Goal: Information Seeking & Learning: Learn about a topic

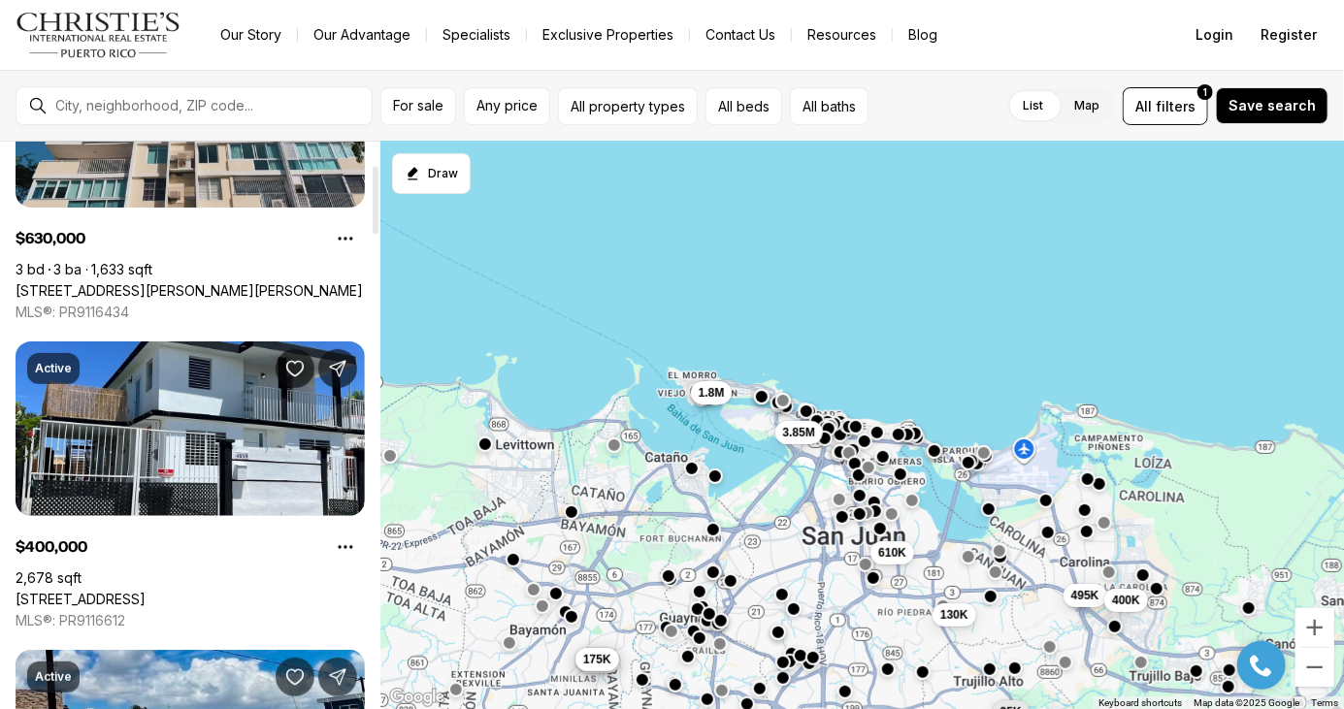
scroll to position [187, 0]
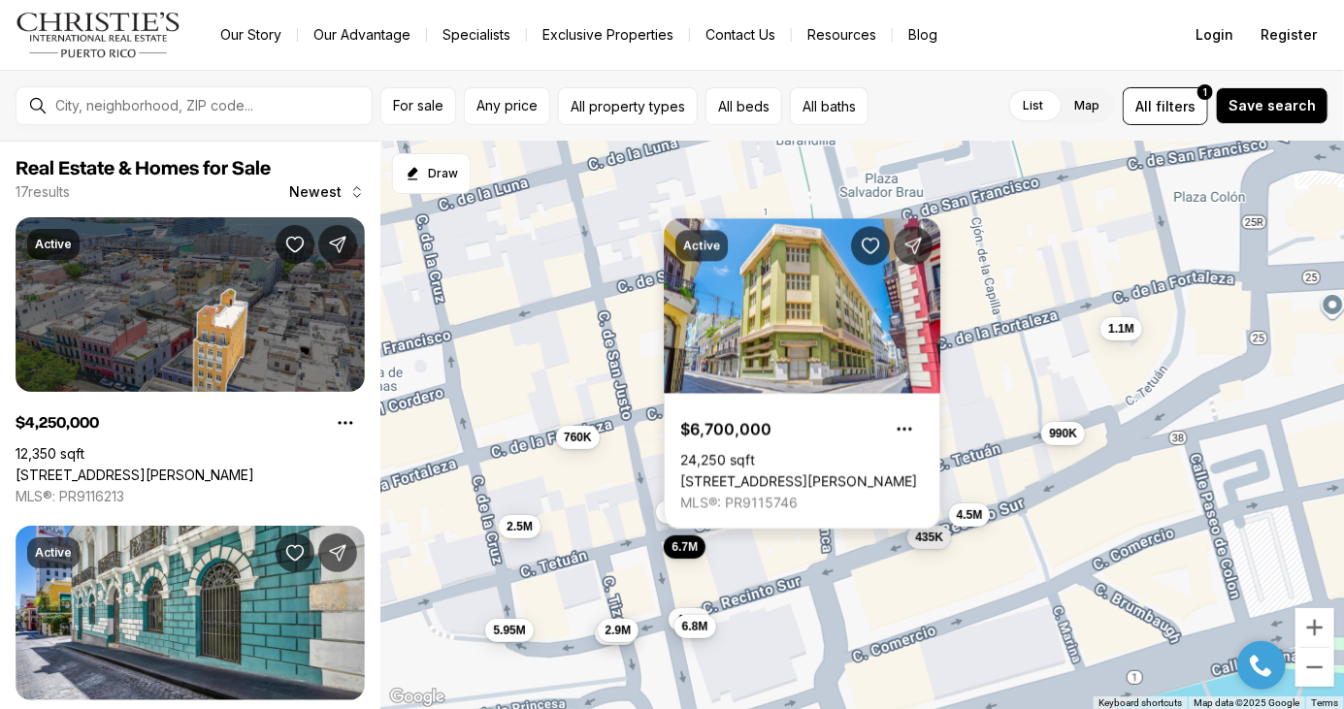
click at [681, 491] on link "251/253 TETUAN ST, SAN JUAN PR, 00901" at bounding box center [798, 482] width 237 height 17
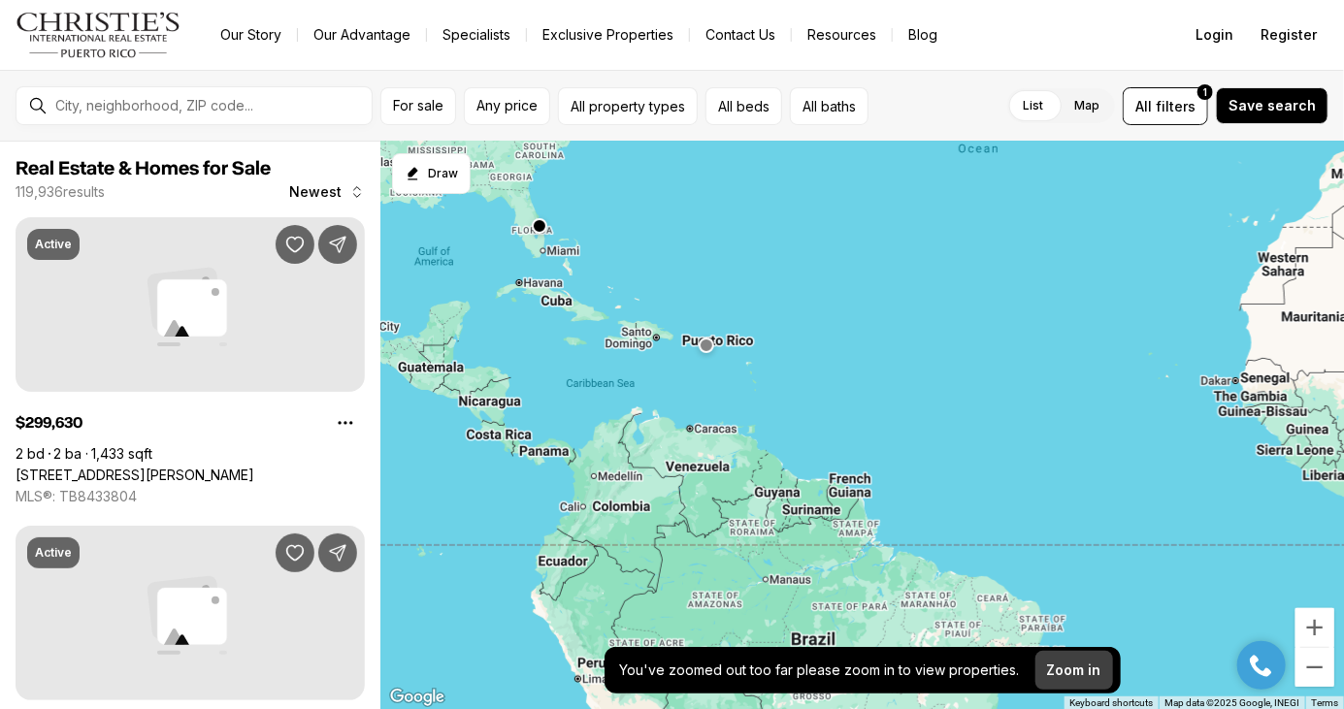
click at [1064, 668] on p "Zoom in" at bounding box center [1074, 671] width 54 height 16
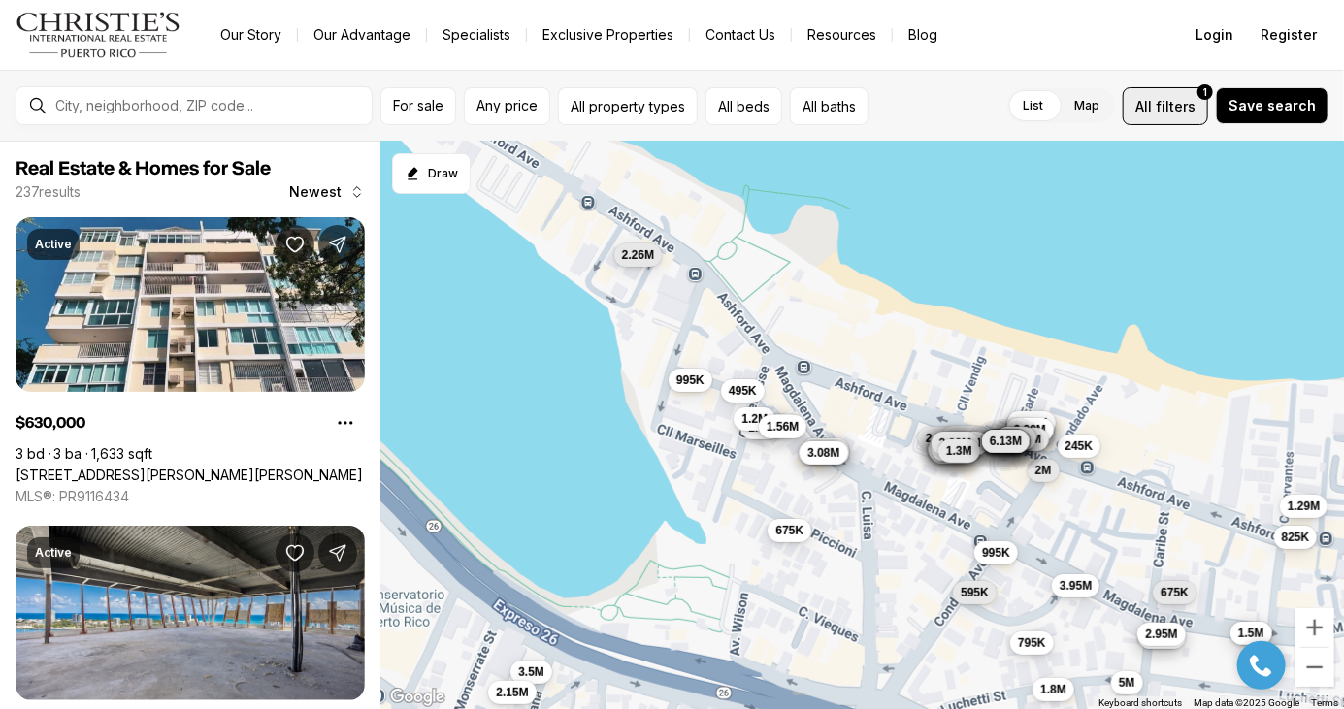
click at [1176, 115] on span "filters" at bounding box center [1176, 106] width 40 height 20
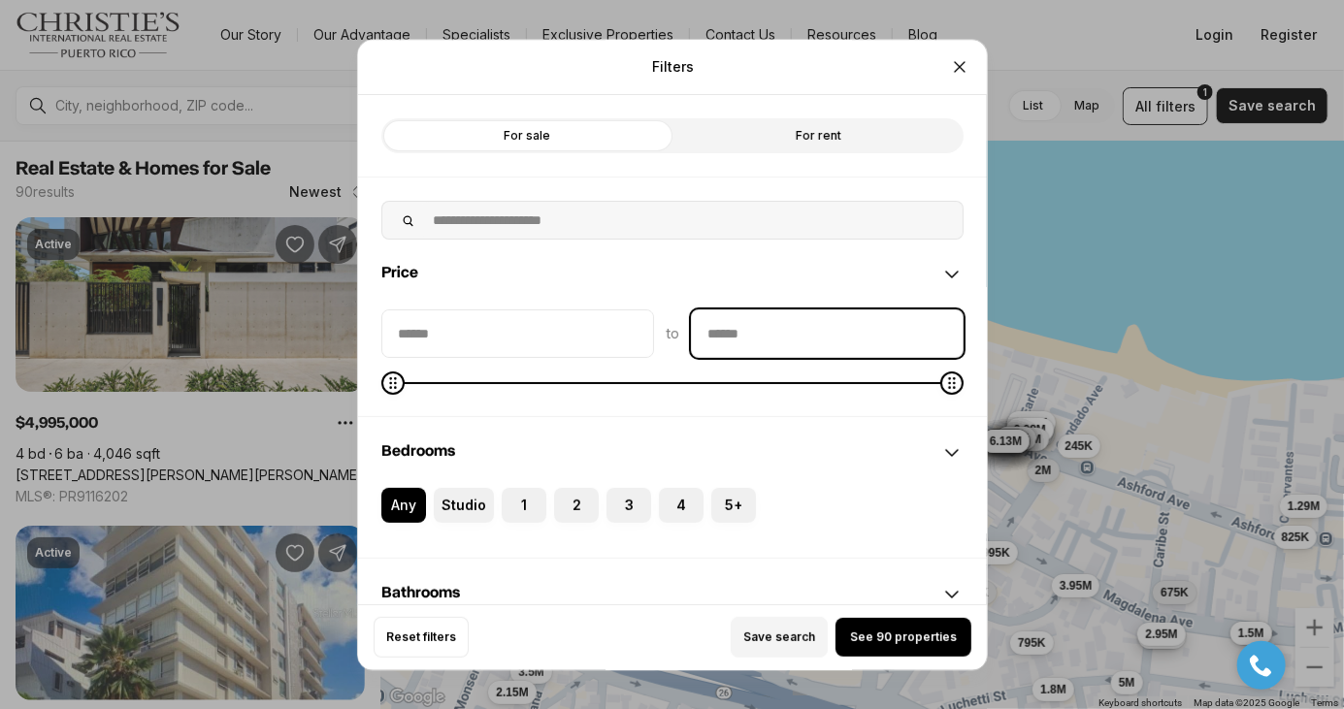
click at [766, 311] on input "priceMax" at bounding box center [827, 334] width 271 height 47
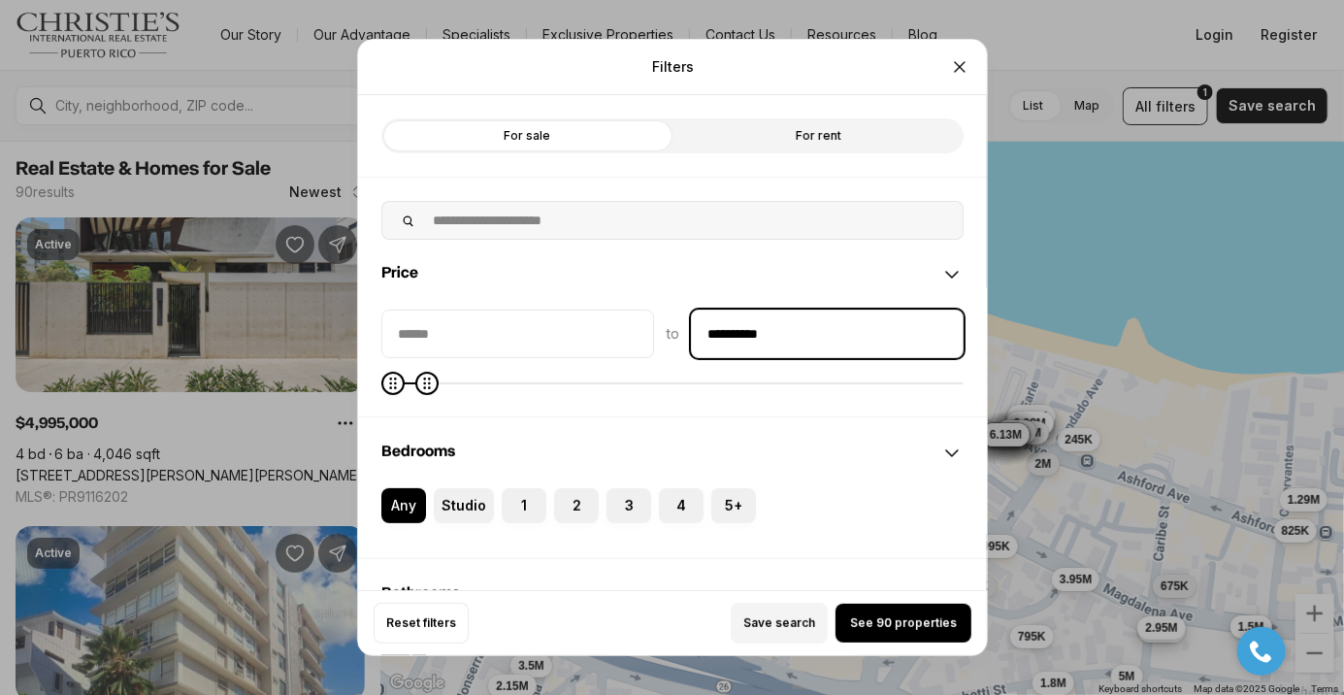
type input "**********"
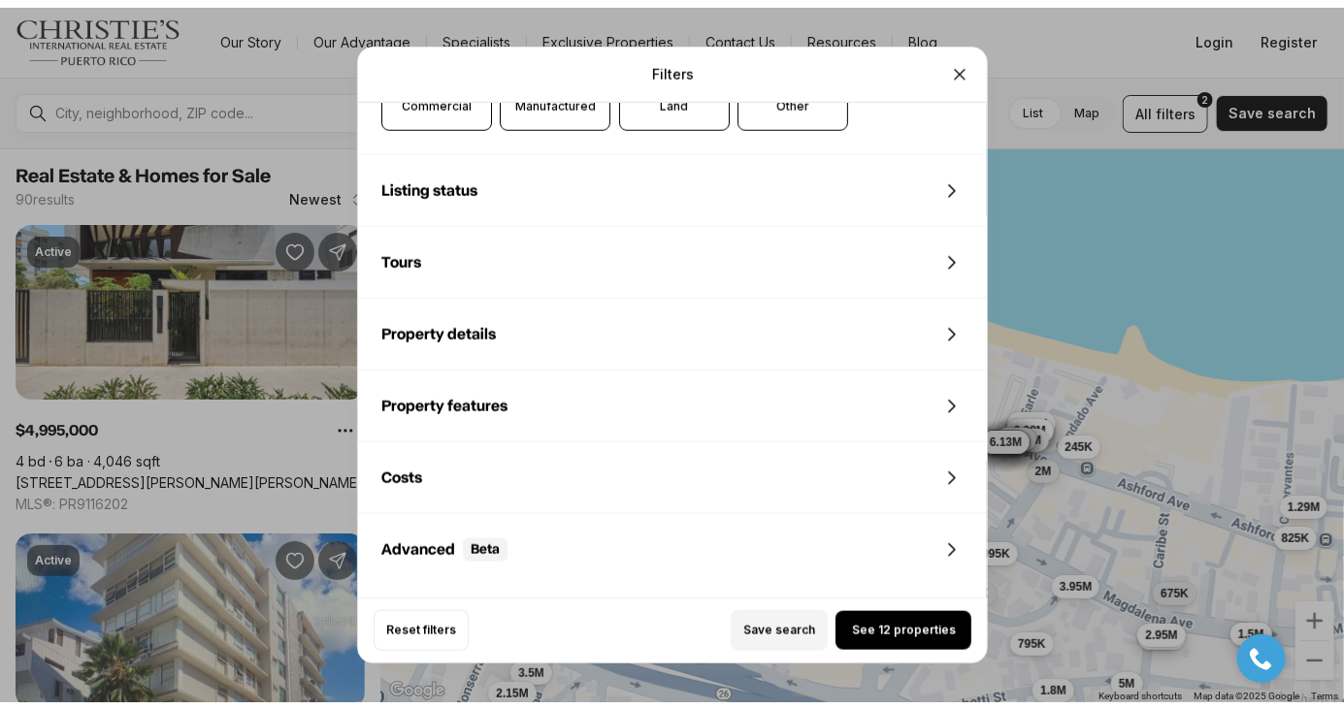
scroll to position [834, 0]
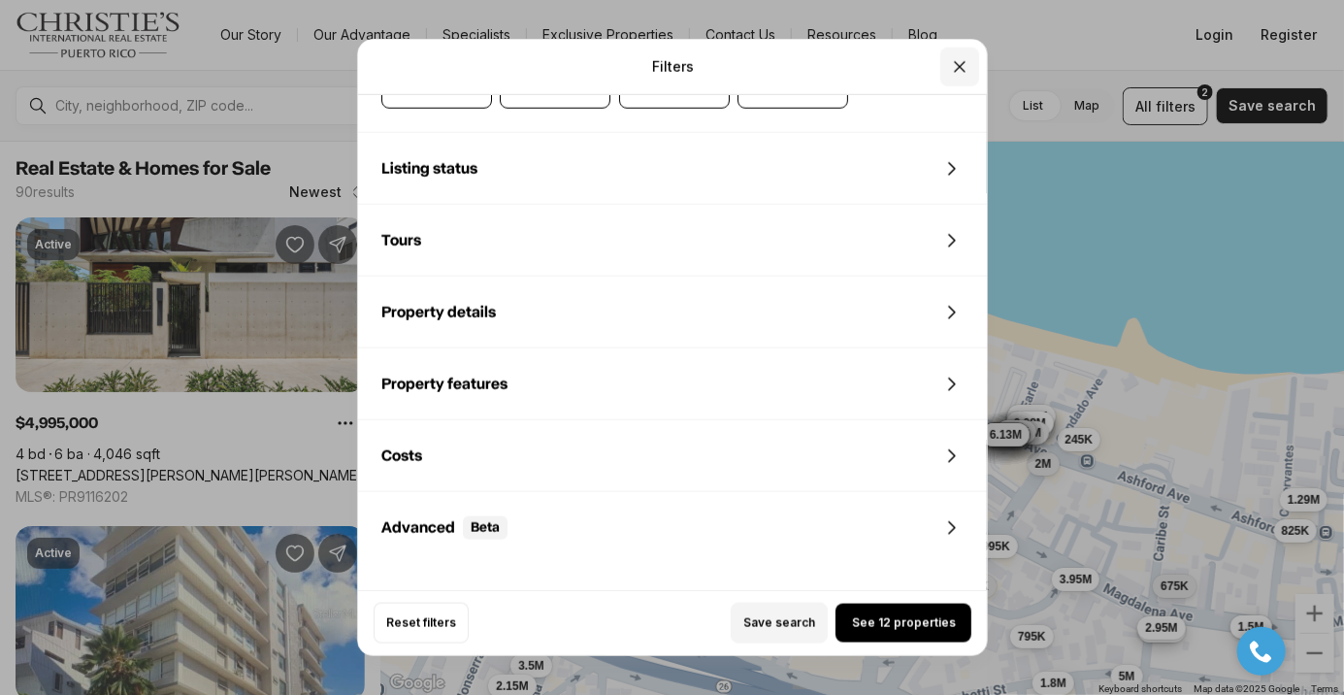
click at [961, 57] on icon "Close" at bounding box center [959, 66] width 19 height 19
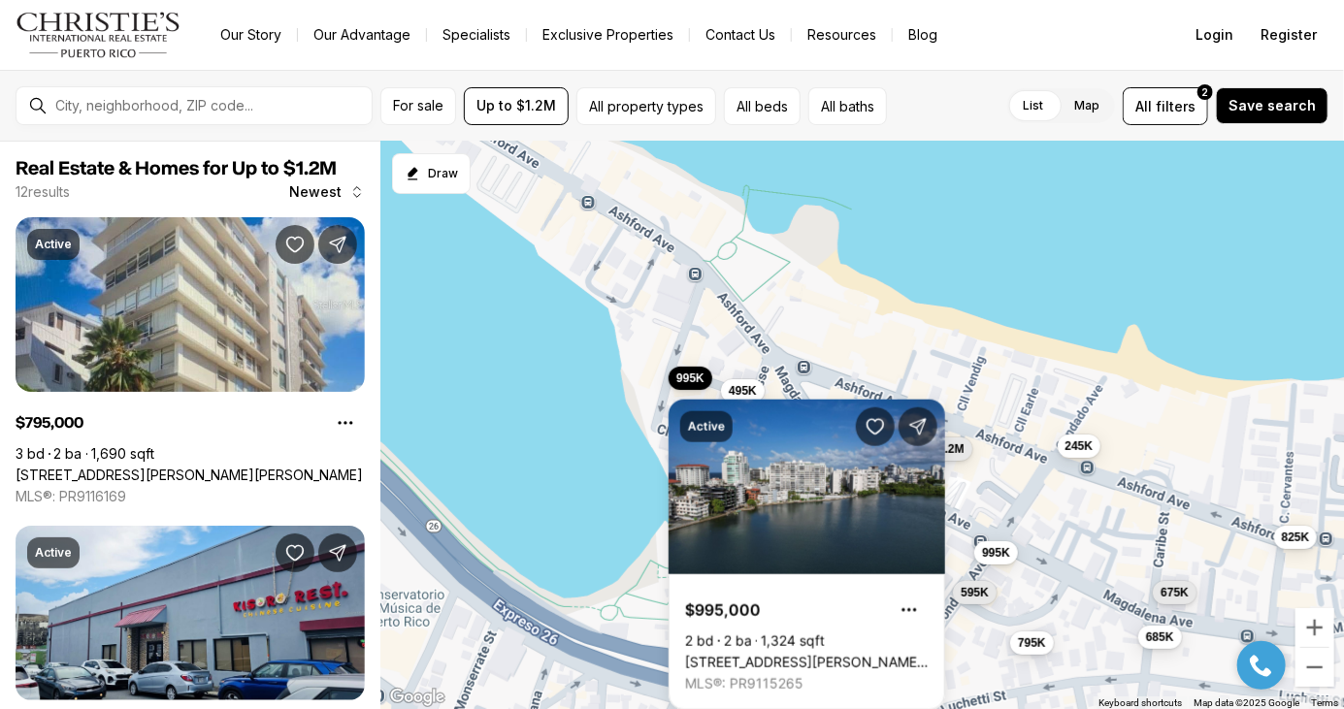
click at [742, 387] on div "Active $995,000 2 bd 2 ba 1,324 sqft 6 MARIANO RAMIREZ BAGES ST #5C, SAN JUAN P…" at bounding box center [807, 543] width 277 height 334
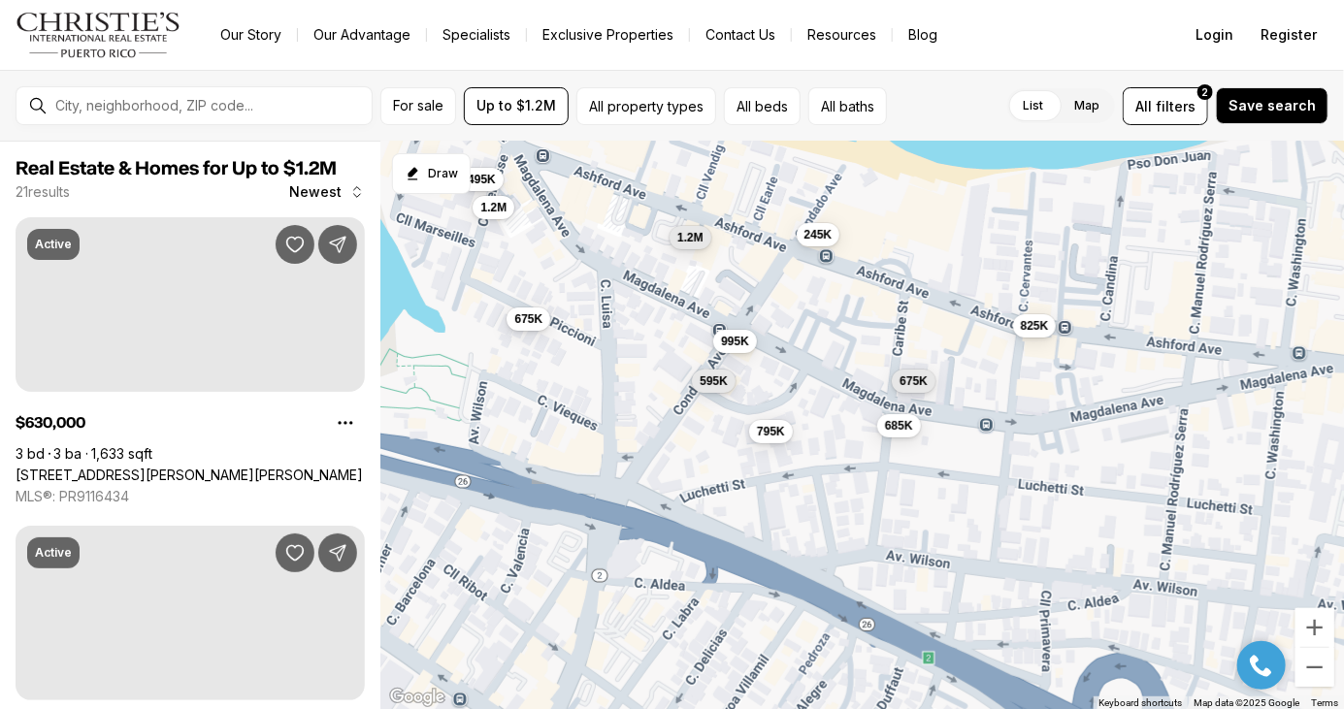
click at [892, 438] on div "995K 245K 825K 675K 795K 685K 675K 495K 995K 595K 1.2M 1.2M" at bounding box center [862, 426] width 964 height 569
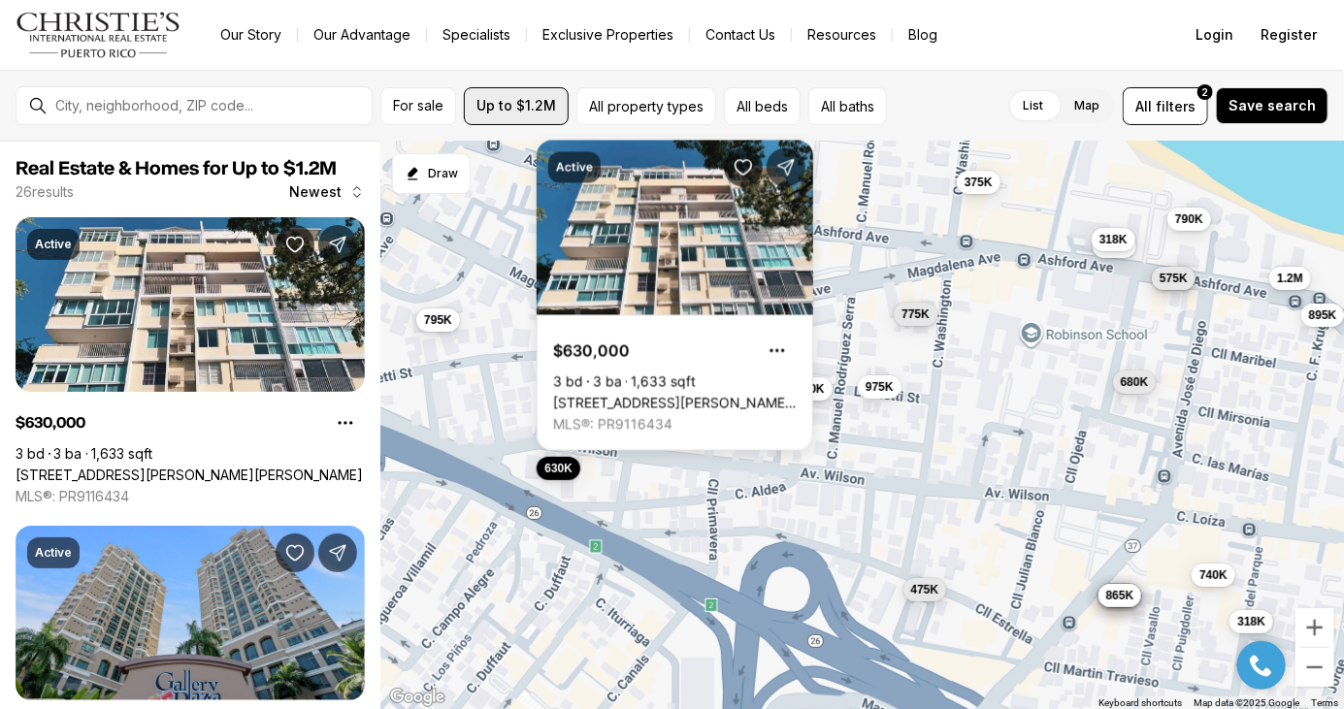
click at [514, 119] on button "Up to $1.2M" at bounding box center [516, 106] width 105 height 38
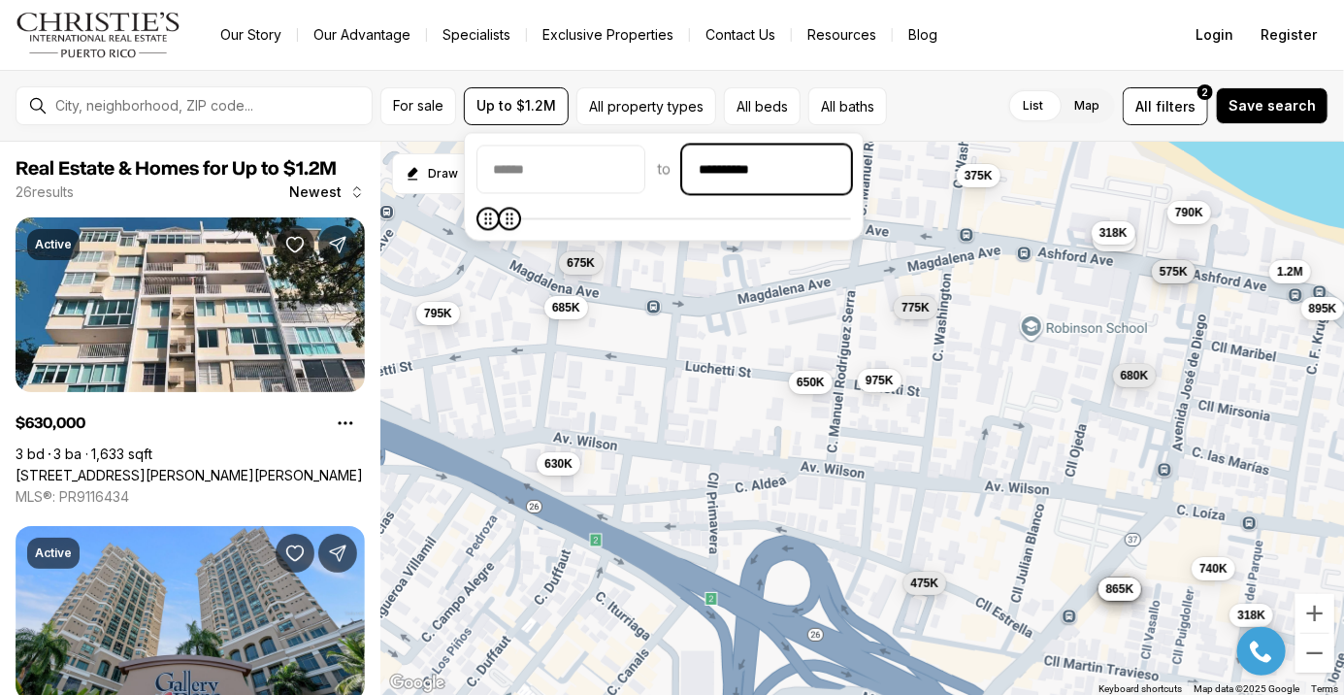
click at [850, 172] on input "**********" at bounding box center [766, 169] width 167 height 47
type input "**********"
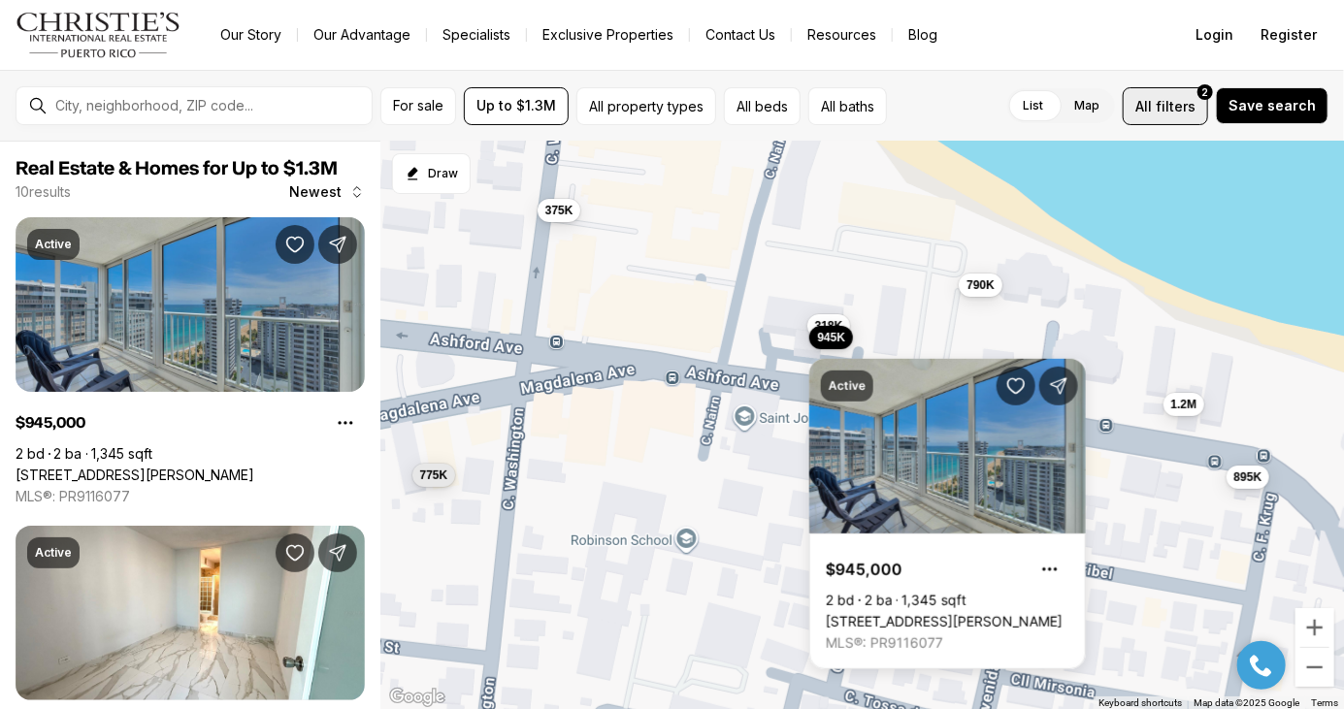
click at [1167, 123] on button "All filters 2" at bounding box center [1165, 106] width 85 height 38
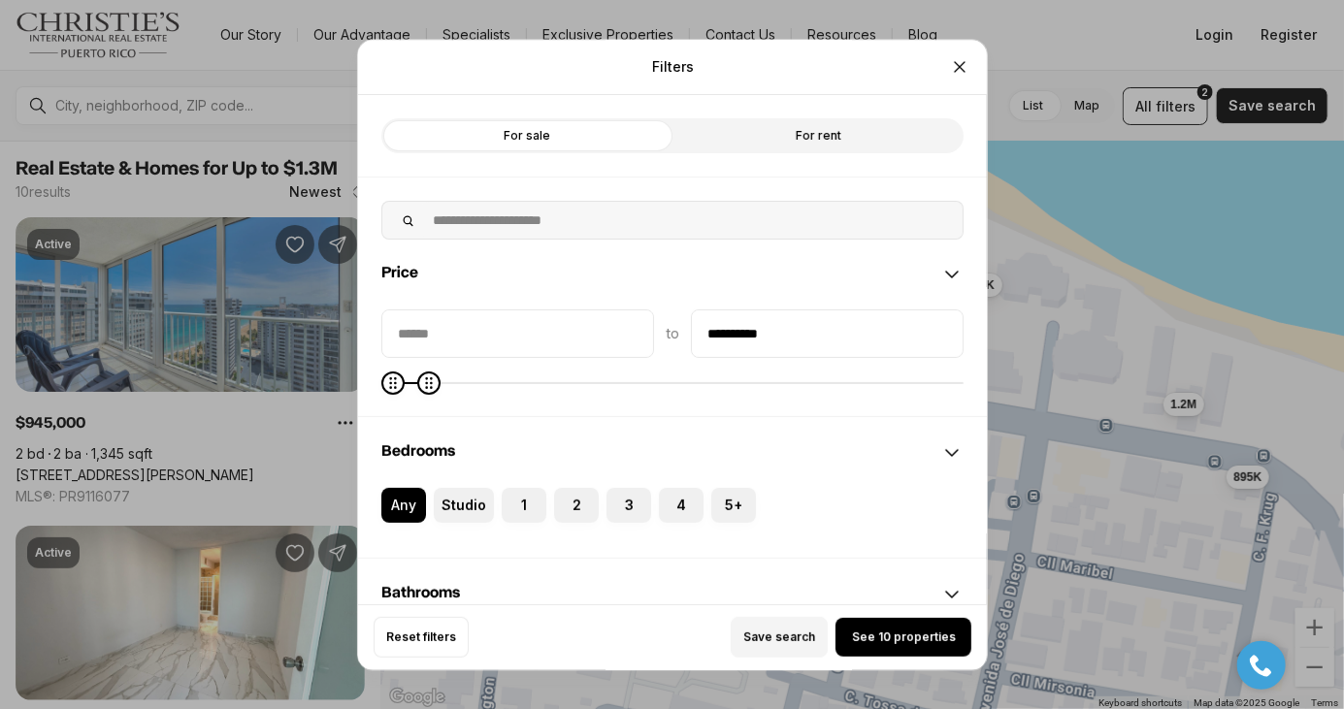
click at [1063, 264] on div "**********" at bounding box center [672, 354] width 1344 height 709
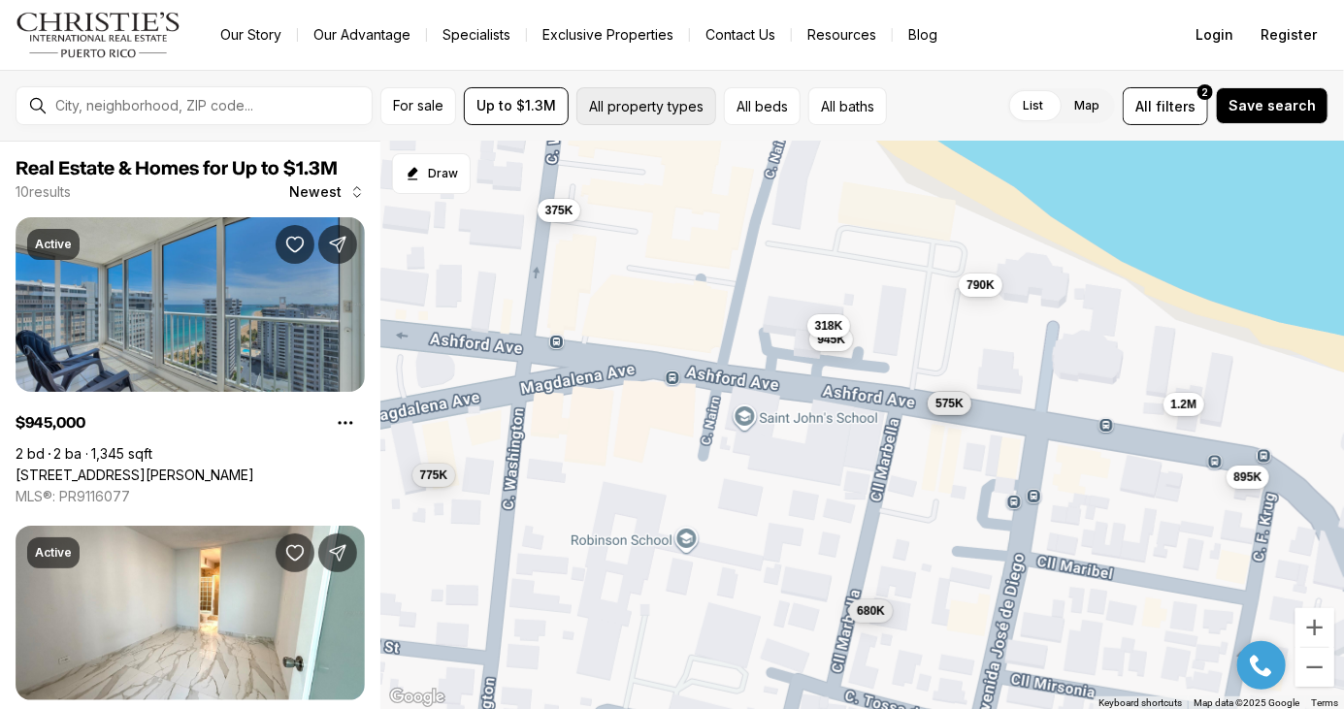
click at [638, 118] on button "All property types" at bounding box center [646, 106] width 140 height 38
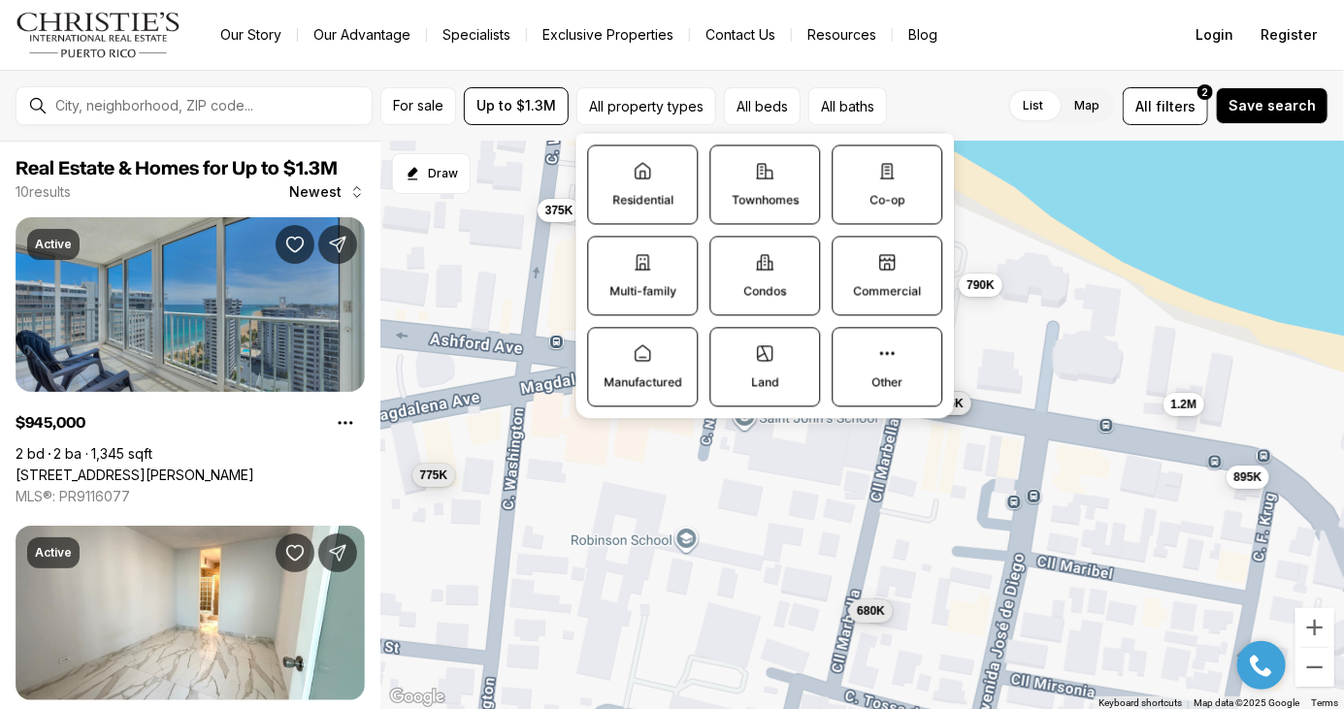
click at [904, 303] on label "Commercial" at bounding box center [887, 276] width 111 height 80
click at [852, 256] on button "Commercial" at bounding box center [842, 246] width 19 height 19
click at [648, 310] on label "Multi-family" at bounding box center [643, 277] width 112 height 80
click at [607, 257] on button "Multi-family" at bounding box center [597, 247] width 19 height 19
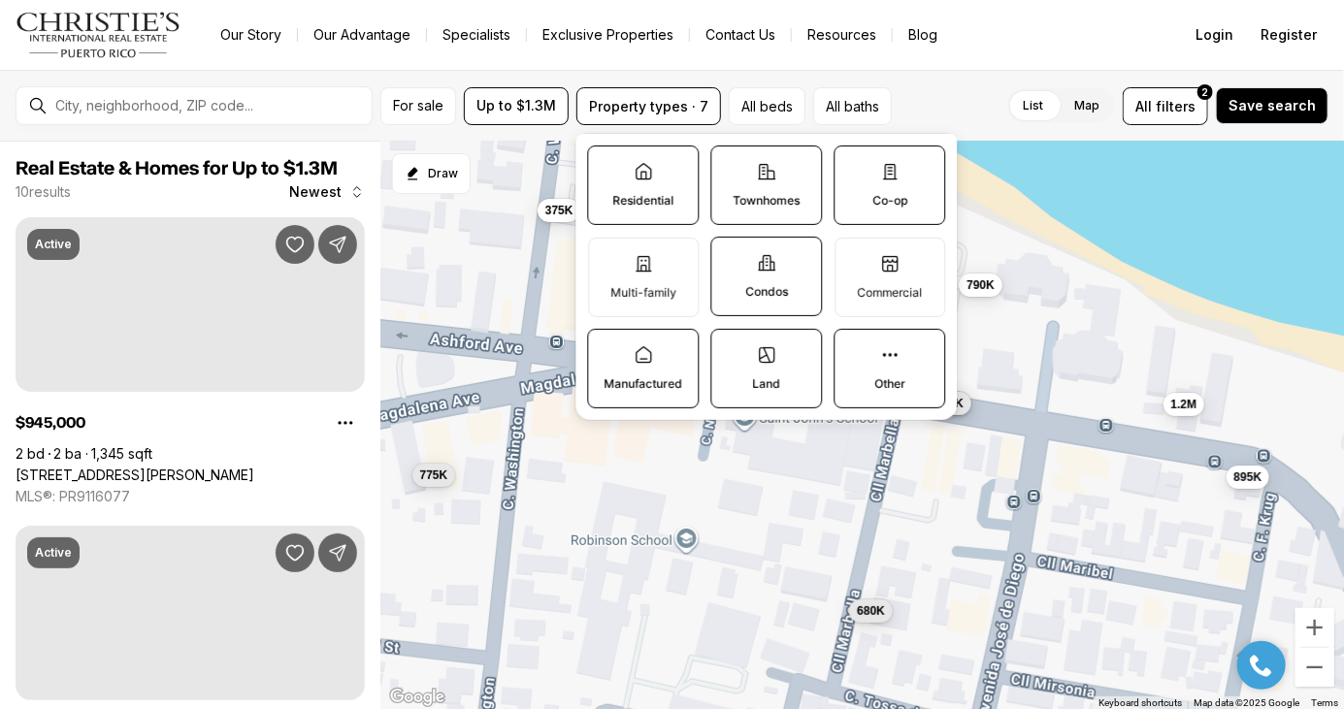
click at [758, 201] on p "Townhomes" at bounding box center [766, 201] width 67 height 16
click at [731, 166] on button "Townhomes" at bounding box center [720, 156] width 19 height 19
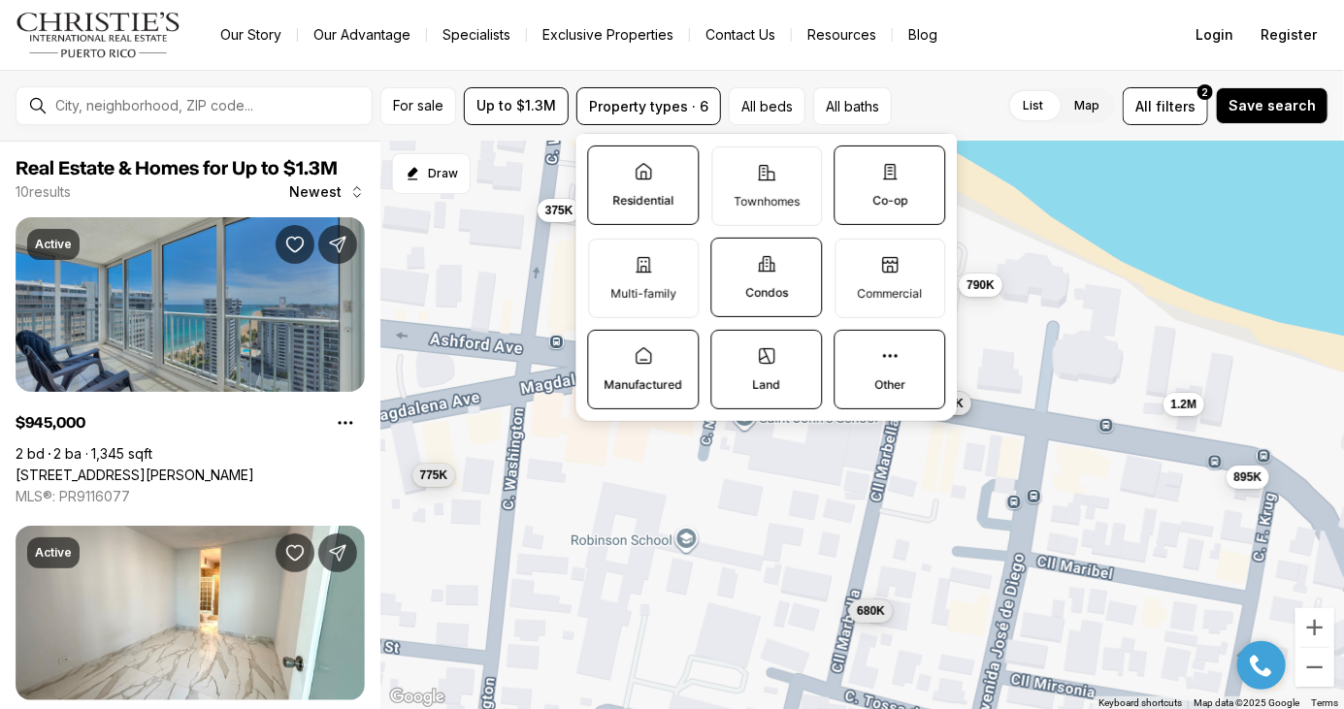
click at [647, 194] on p "Residential" at bounding box center [642, 201] width 61 height 16
click at [607, 166] on button "Residential" at bounding box center [597, 156] width 19 height 19
click at [764, 269] on icon at bounding box center [766, 263] width 19 height 19
click at [731, 258] on button "Condos" at bounding box center [720, 248] width 19 height 19
click at [885, 350] on icon at bounding box center [889, 355] width 19 height 19
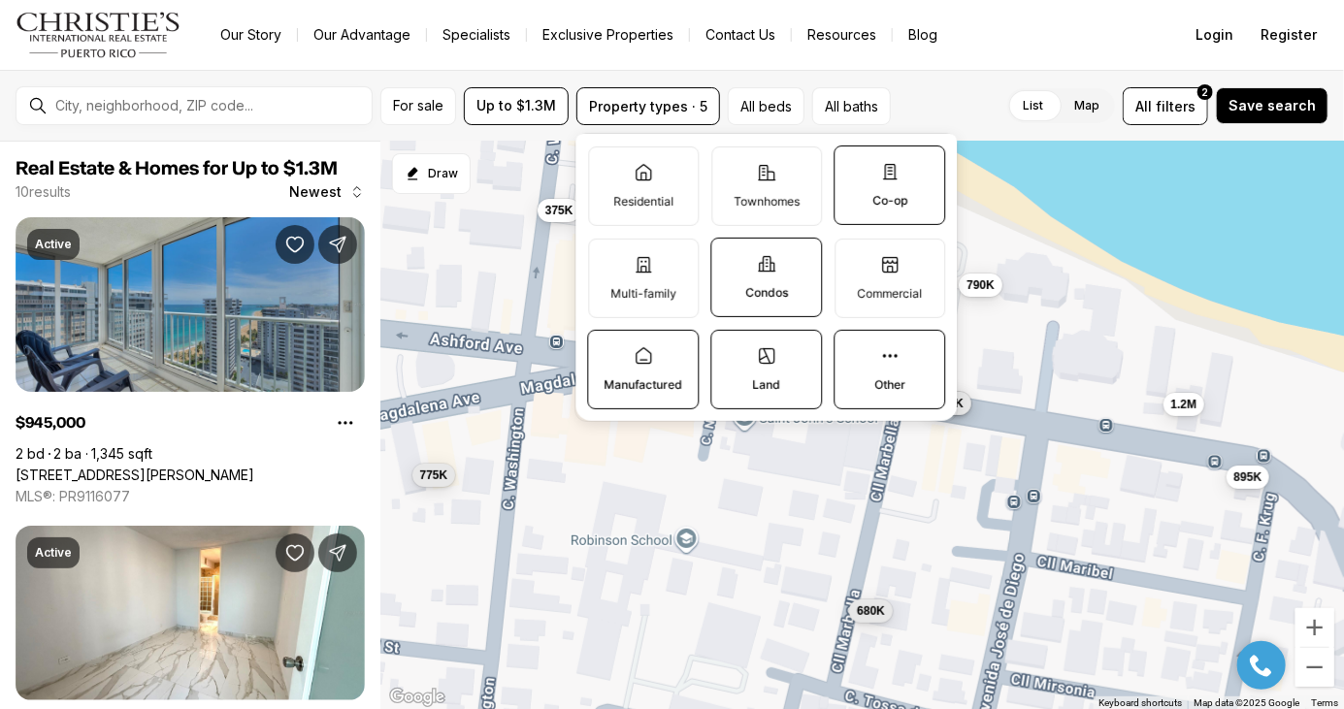
click at [854, 350] on button "Other" at bounding box center [844, 340] width 19 height 19
click at [791, 373] on label "Land" at bounding box center [766, 370] width 112 height 80
click at [731, 350] on button "Land" at bounding box center [720, 340] width 19 height 19
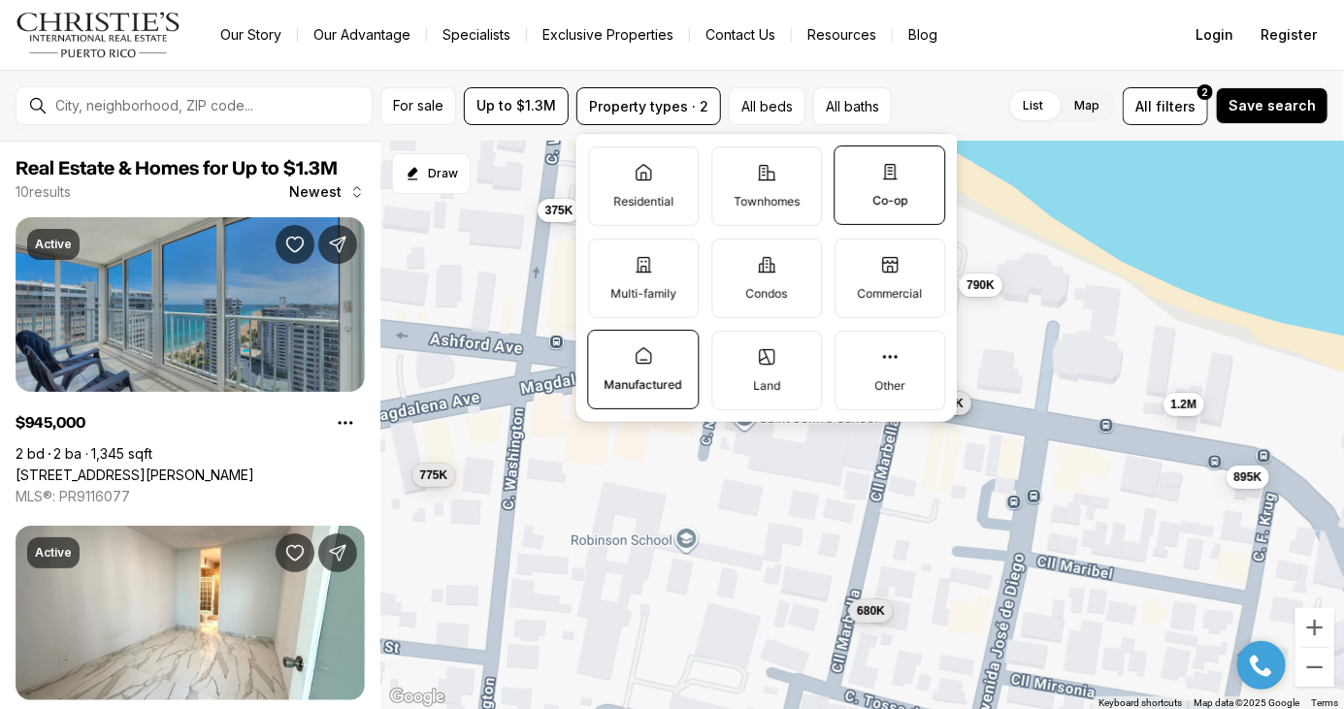
click at [663, 357] on label "Manufactured" at bounding box center [643, 370] width 112 height 80
click at [607, 350] on button "Manufactured" at bounding box center [597, 340] width 19 height 19
click at [671, 288] on p "Multi-family" at bounding box center [643, 293] width 66 height 16
click at [608, 258] on button "Multi-family" at bounding box center [598, 248] width 19 height 19
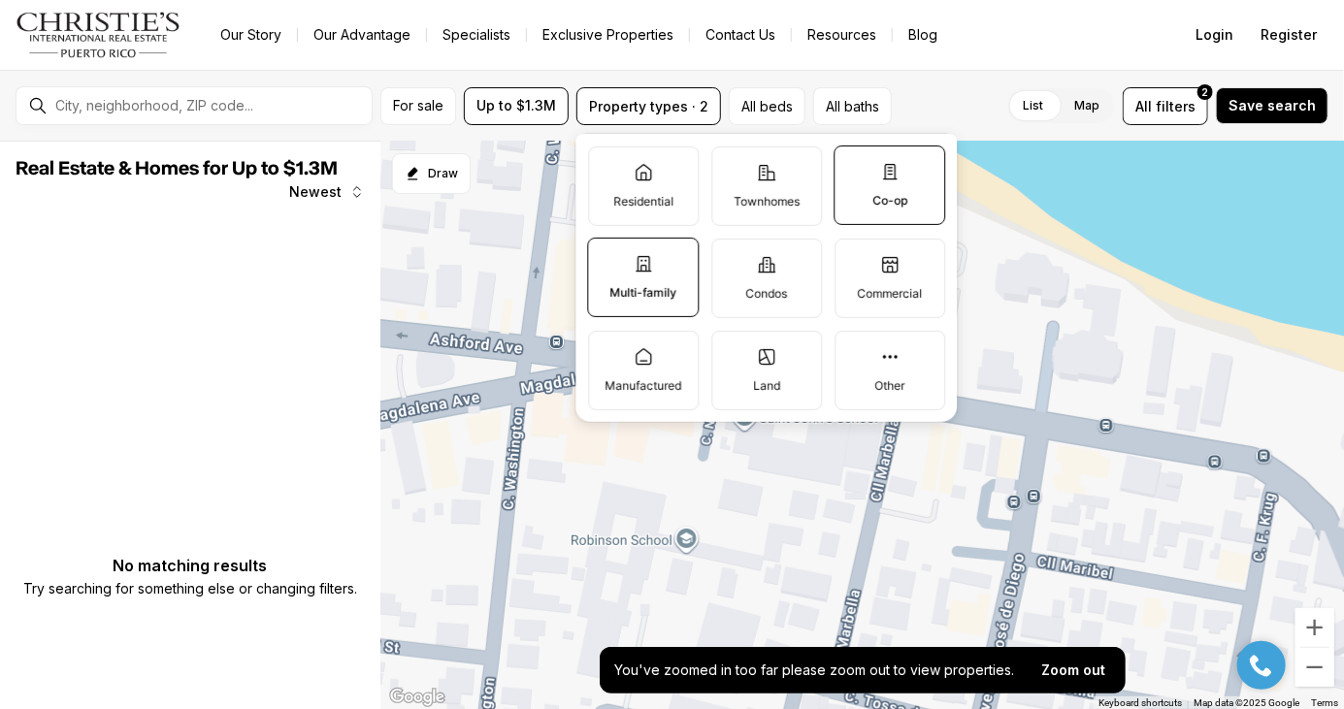
click at [781, 194] on p "Townhomes" at bounding box center [767, 201] width 66 height 16
click at [732, 166] on button "Townhomes" at bounding box center [721, 156] width 19 height 19
click at [900, 192] on label "Co-op" at bounding box center [890, 186] width 112 height 80
click at [854, 166] on button "Co-op" at bounding box center [844, 156] width 19 height 19
click at [893, 265] on icon at bounding box center [889, 263] width 19 height 19
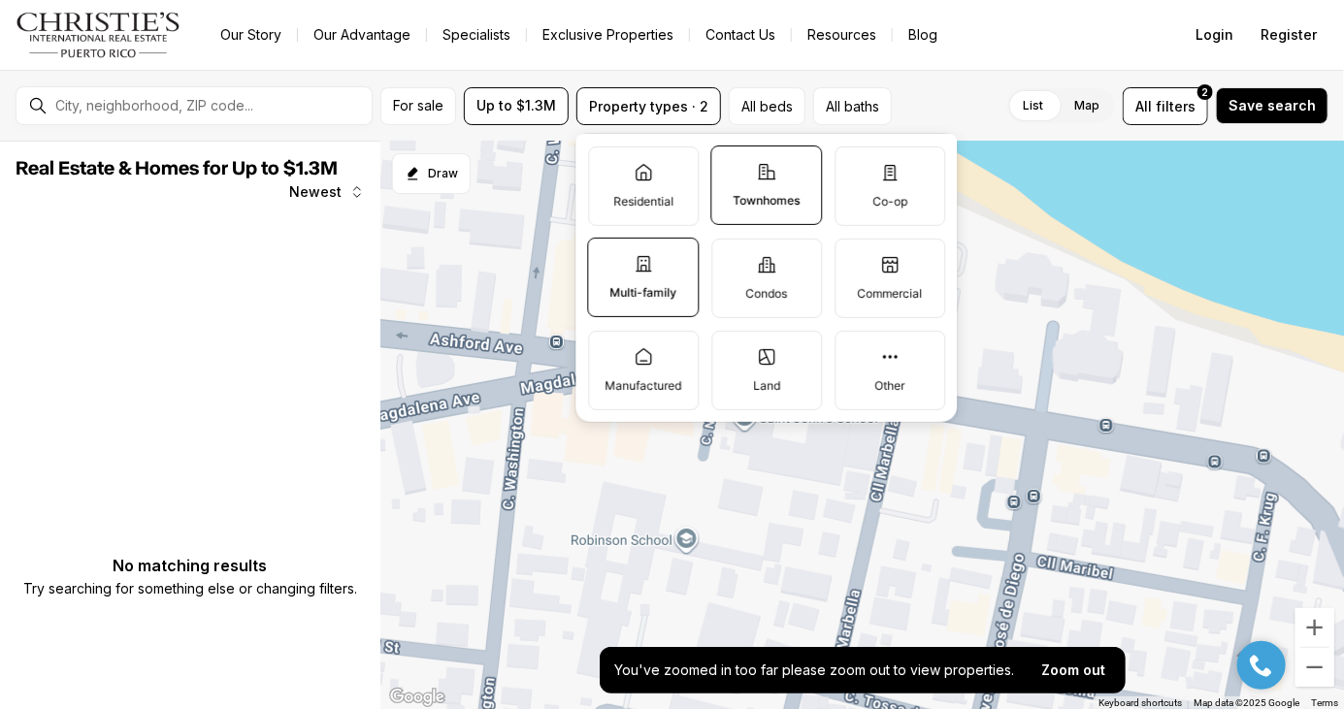
click at [855, 258] on button "Commercial" at bounding box center [844, 248] width 19 height 19
click at [673, 366] on label "Manufactured" at bounding box center [643, 370] width 111 height 80
click at [608, 350] on button "Manufactured" at bounding box center [598, 340] width 19 height 19
click at [773, 359] on icon at bounding box center [766, 356] width 15 height 15
click at [732, 350] on button "Land" at bounding box center [721, 340] width 19 height 19
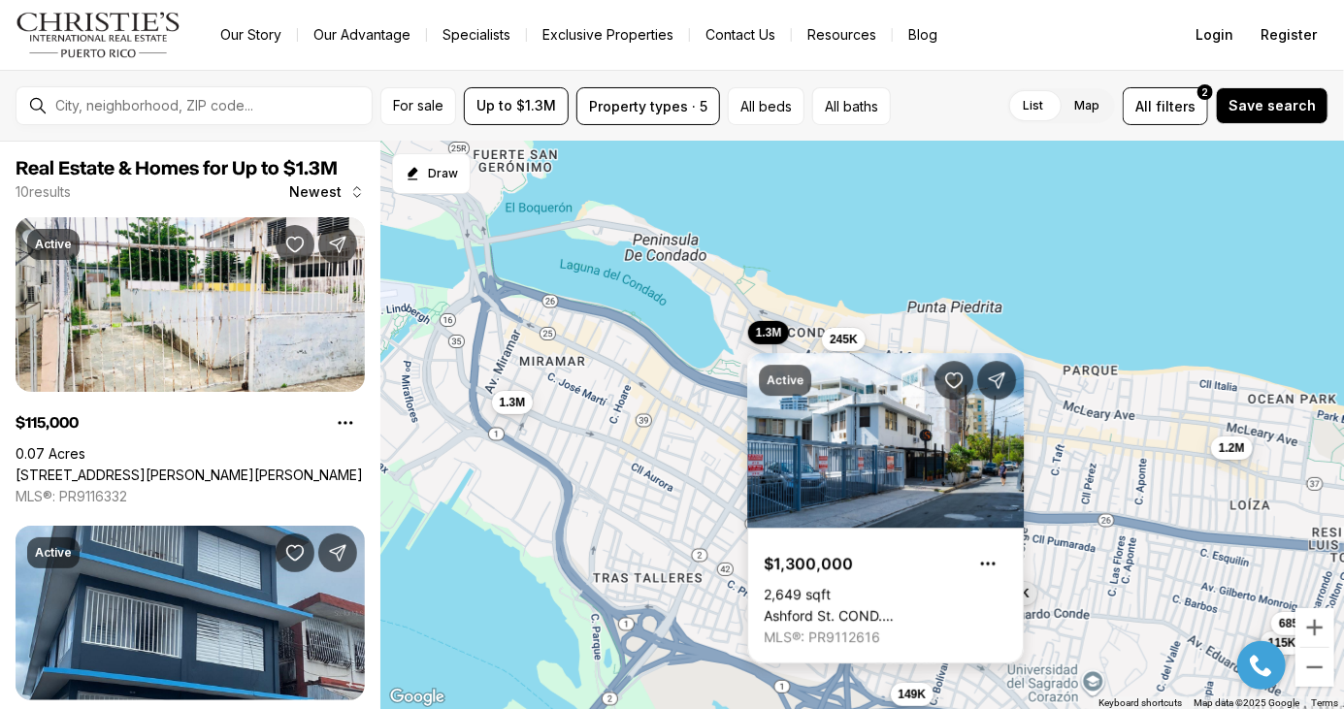
click at [934, 607] on link "Ashford St. COND. [STREET_ADDRESS][PERSON_NAME]" at bounding box center [886, 615] width 244 height 17
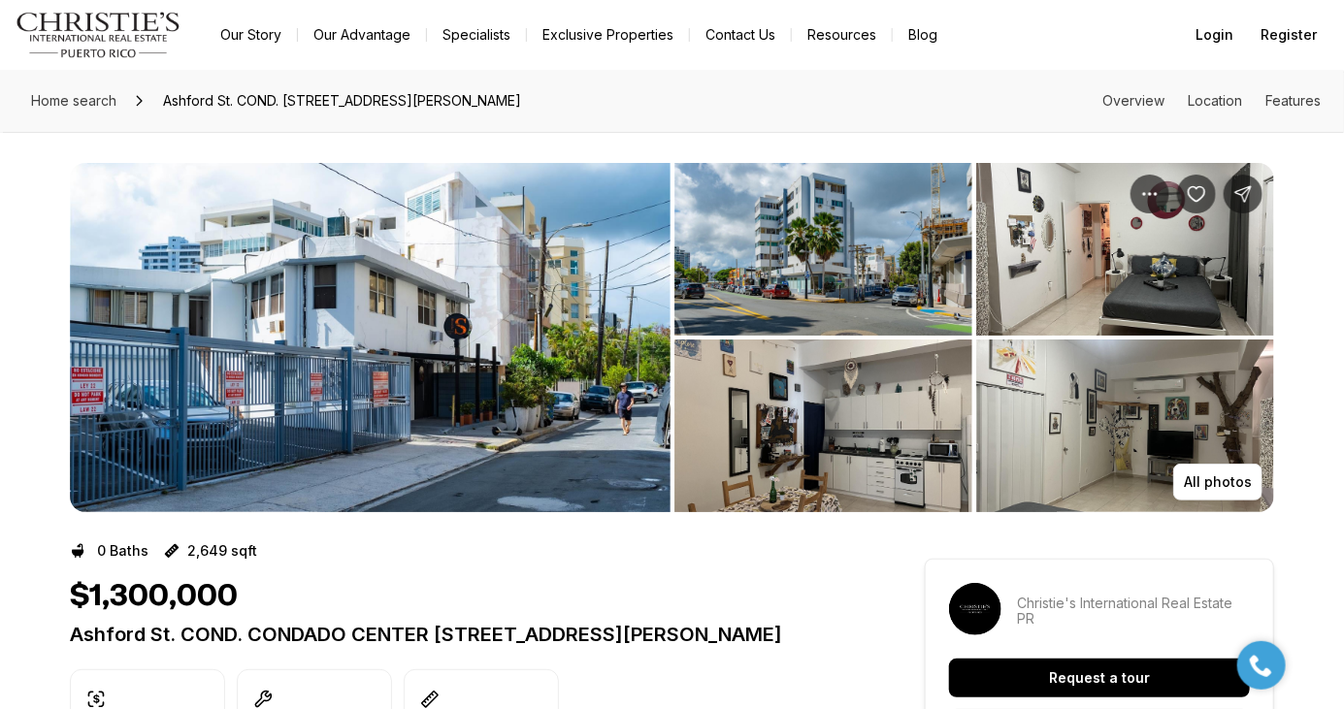
click at [766, 303] on img "View image gallery" at bounding box center [823, 249] width 298 height 173
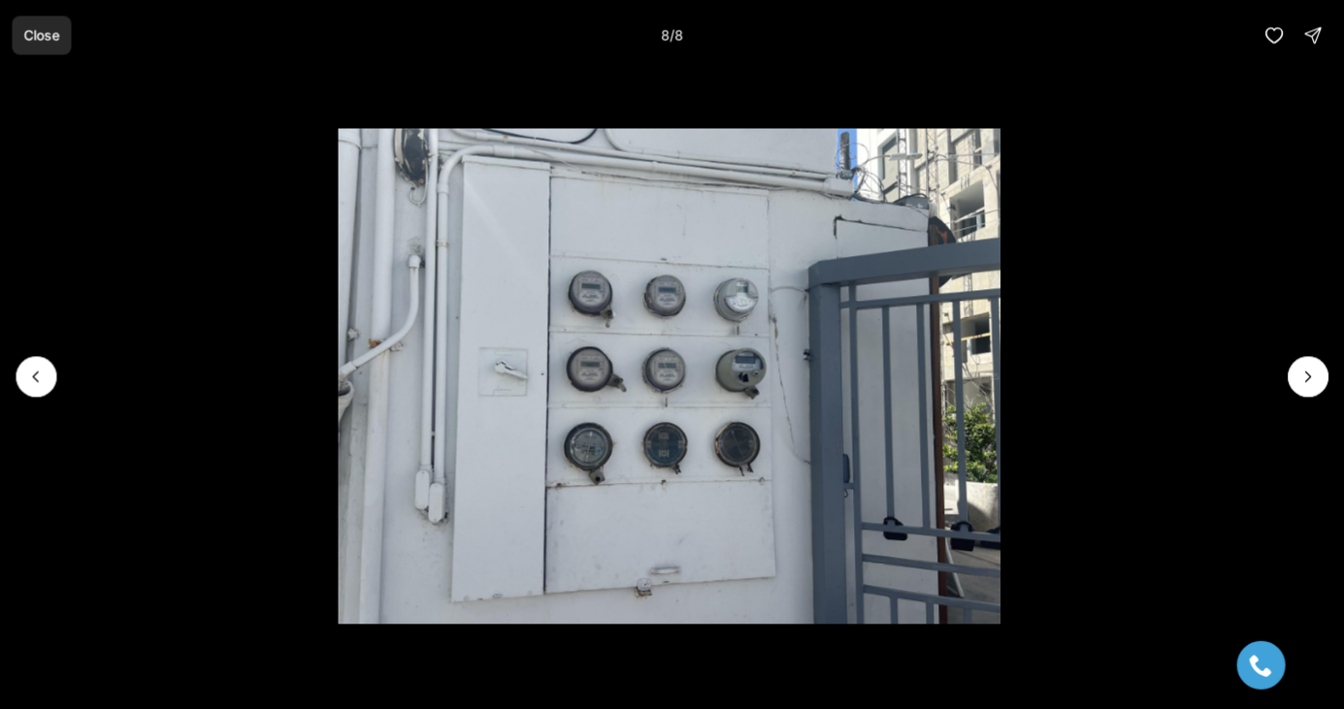
click at [43, 47] on button "Close" at bounding box center [41, 35] width 59 height 39
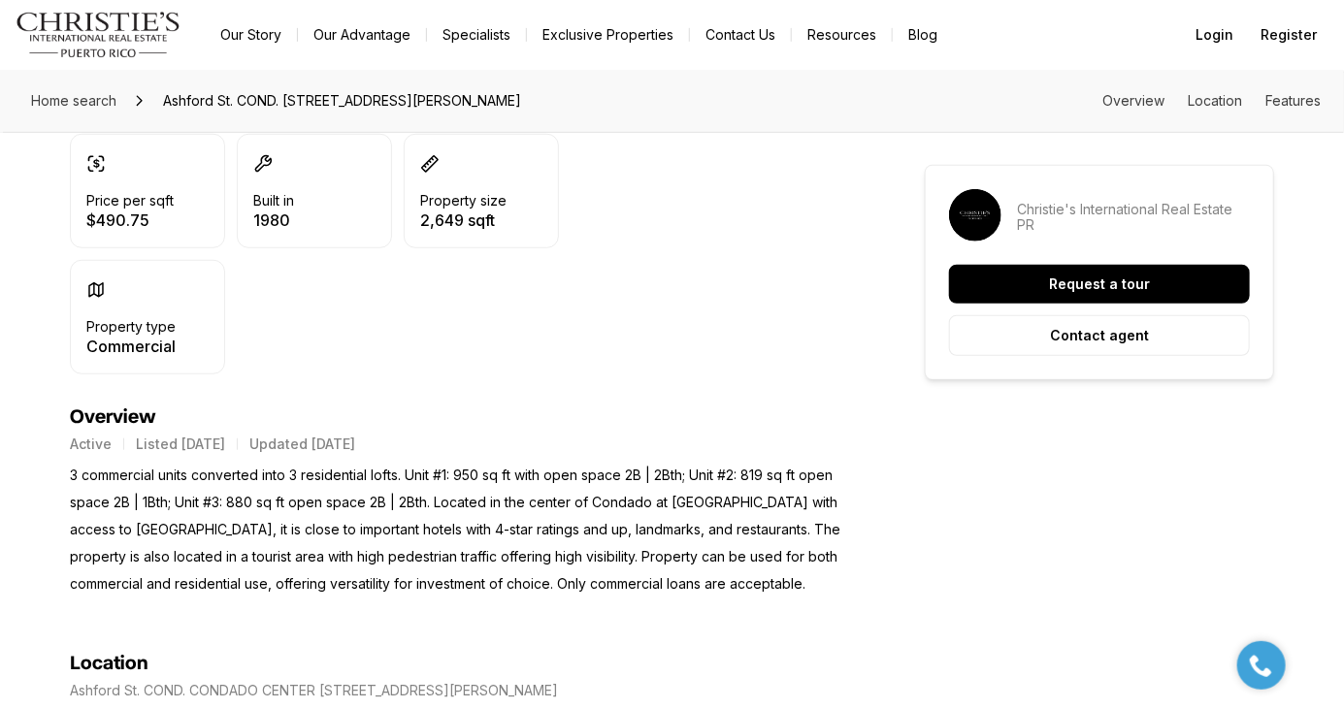
scroll to position [540, 0]
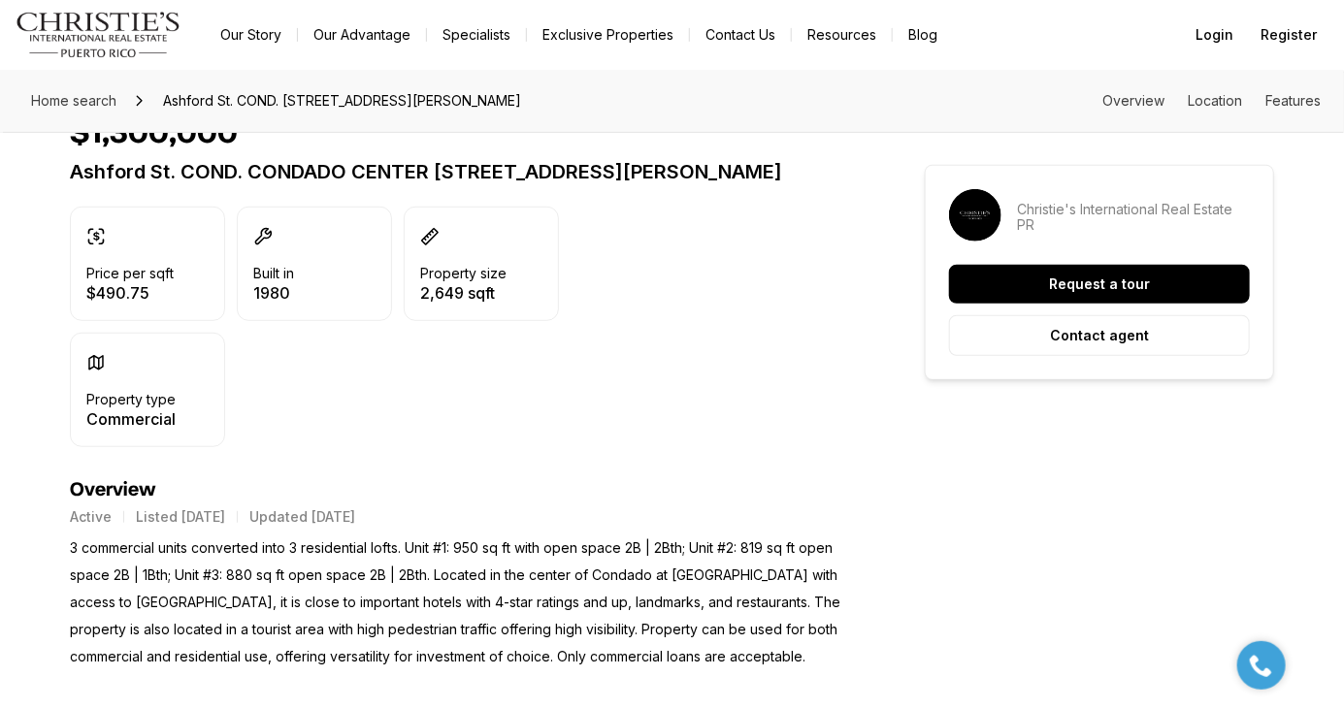
scroll to position [477, 0]
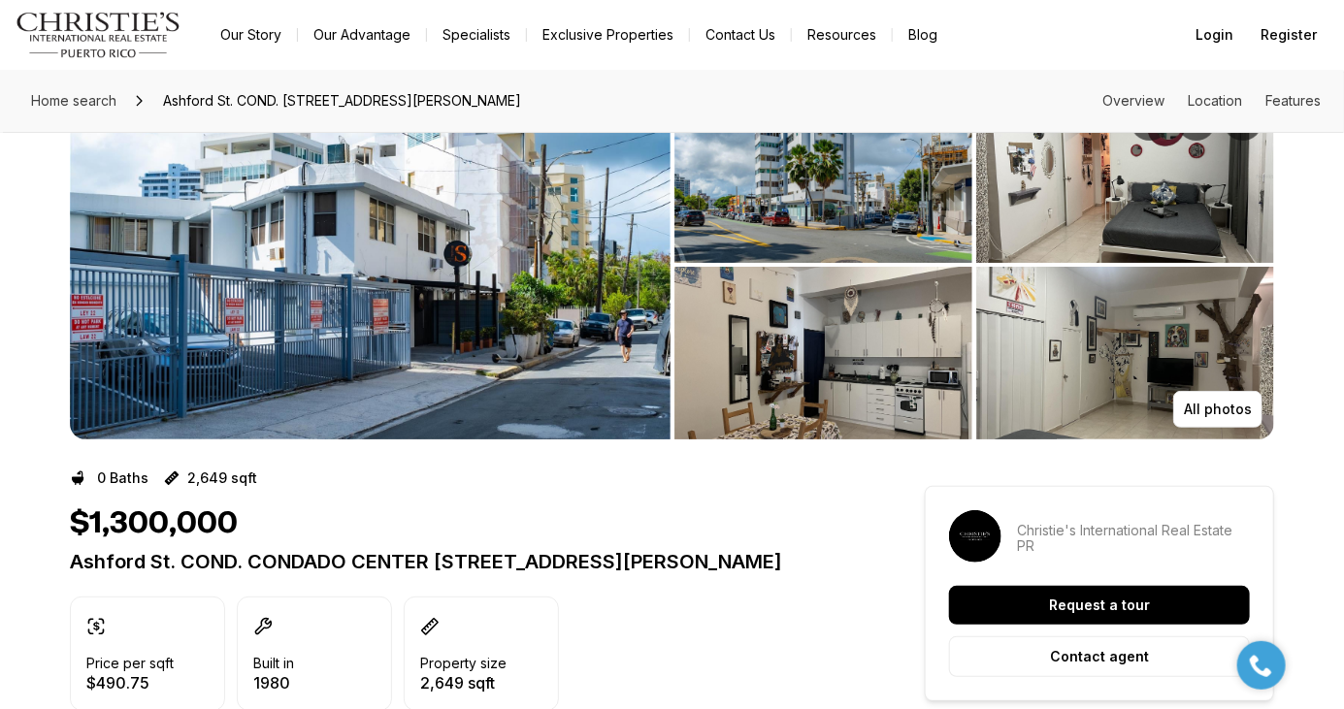
scroll to position [52, 0]
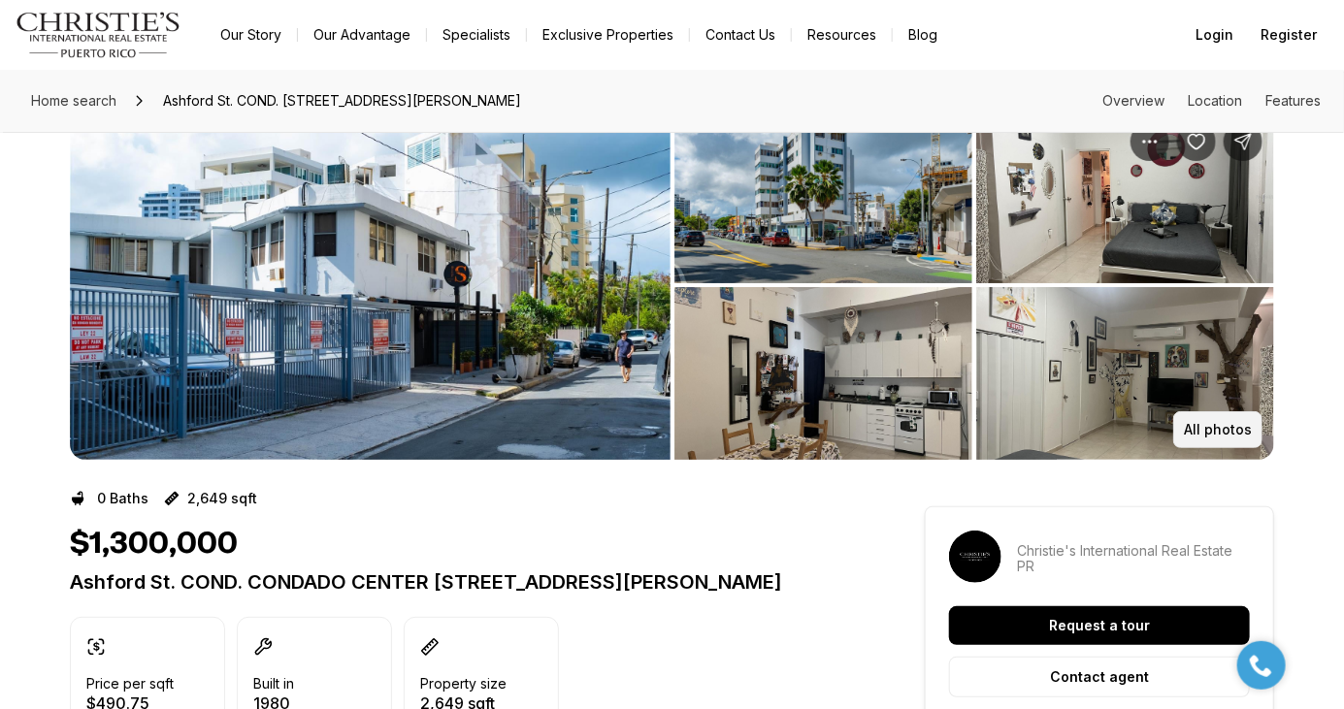
click at [1203, 423] on p "All photos" at bounding box center [1218, 430] width 68 height 16
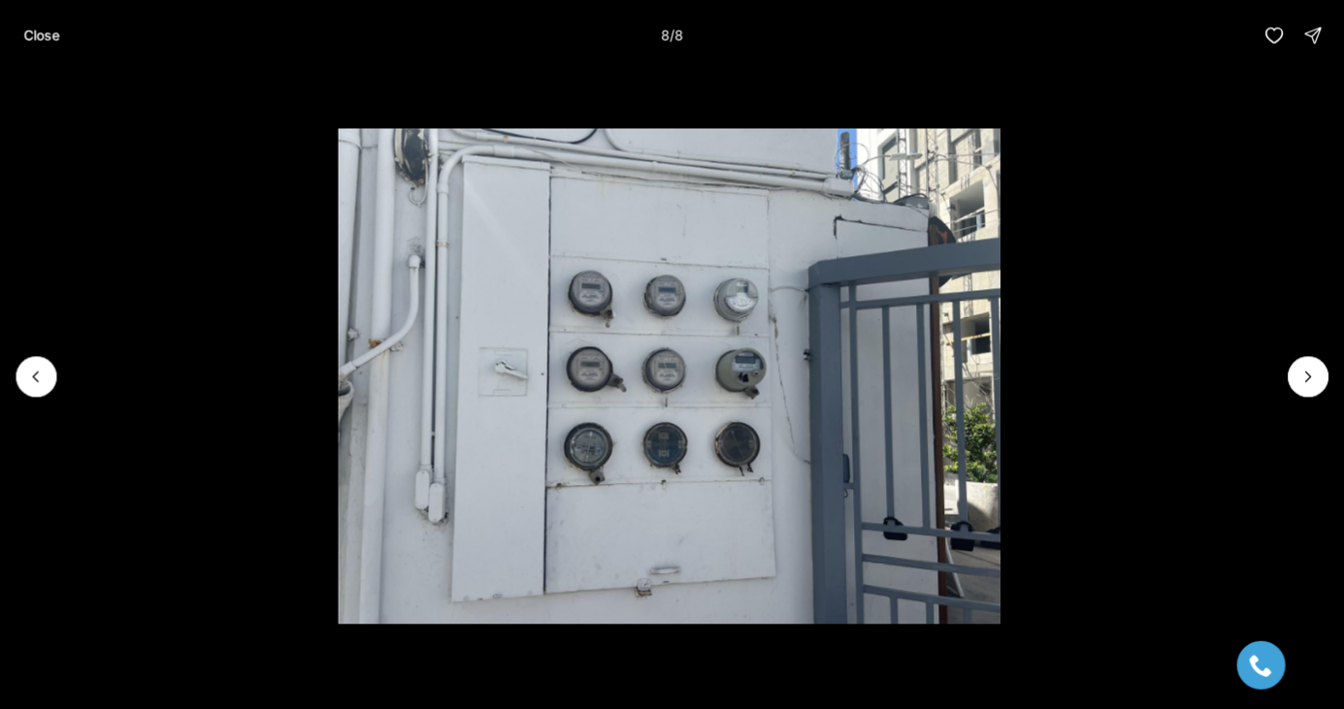
click at [36, 45] on button "Close" at bounding box center [41, 35] width 59 height 39
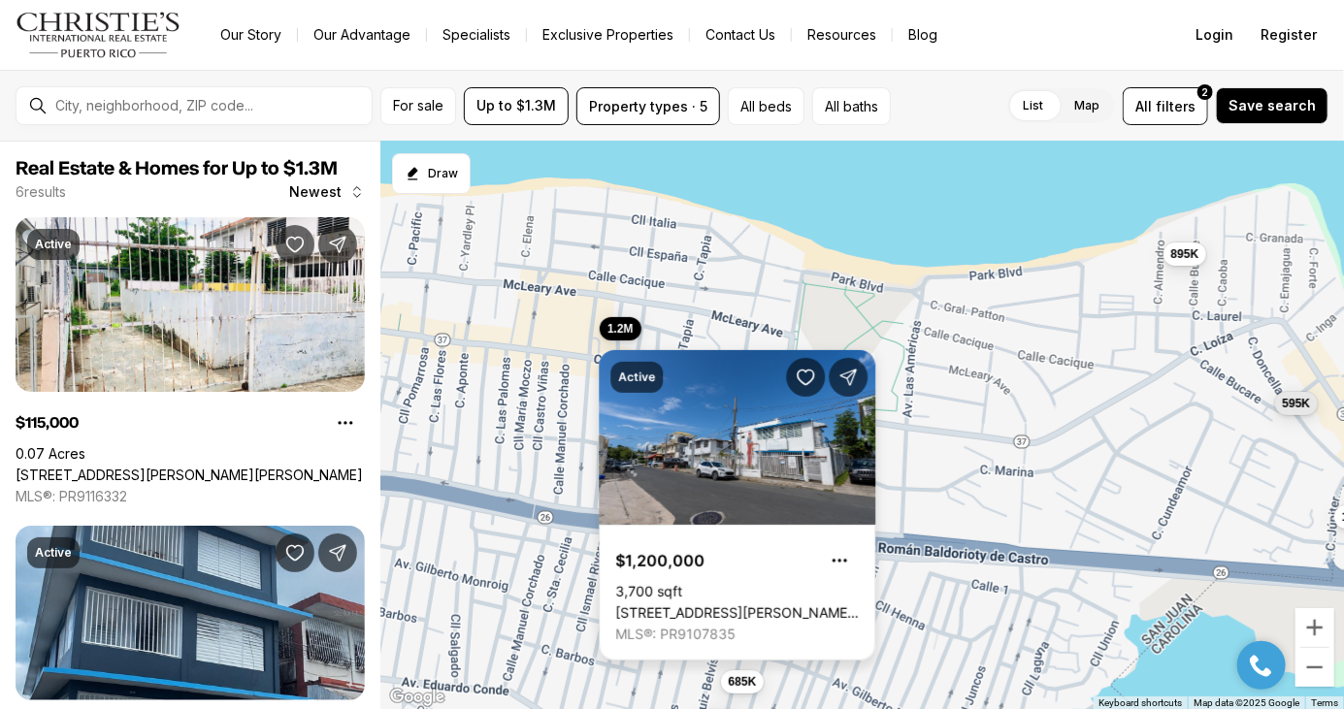
click at [722, 605] on link "[STREET_ADDRESS][PERSON_NAME][PERSON_NAME]" at bounding box center [737, 613] width 244 height 17
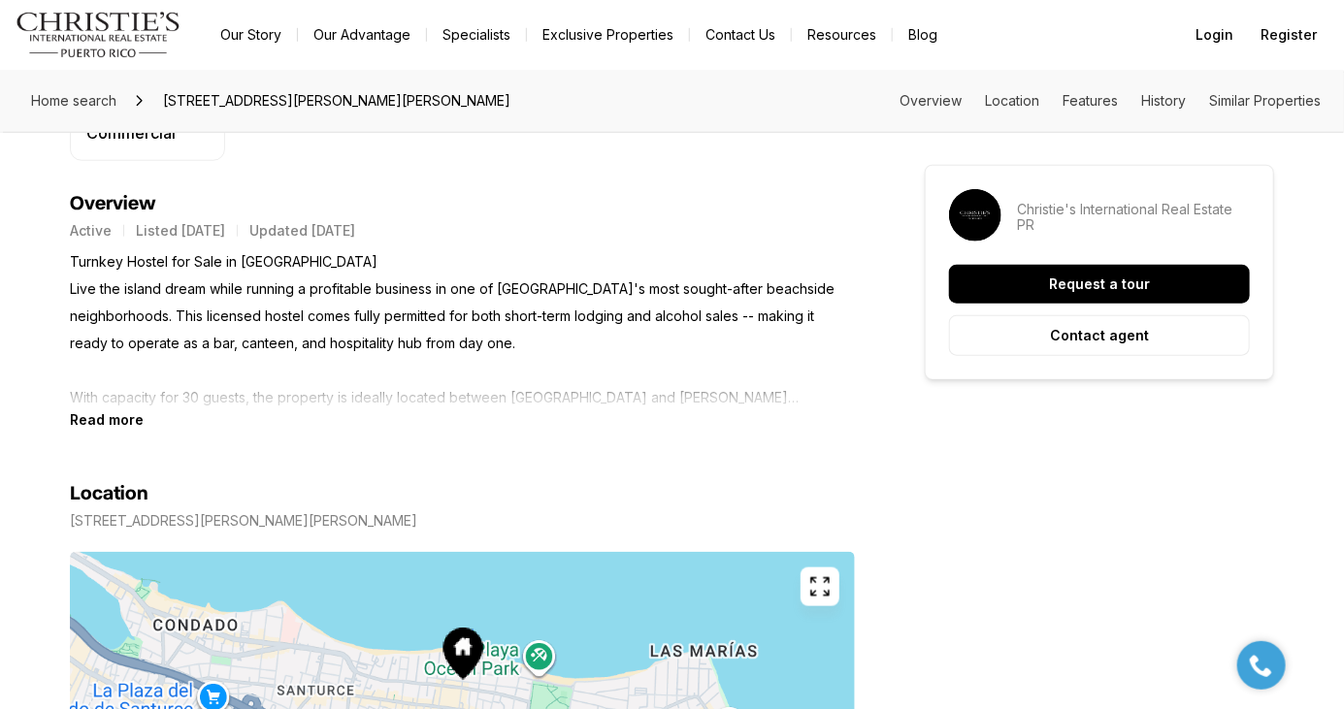
scroll to position [751, 0]
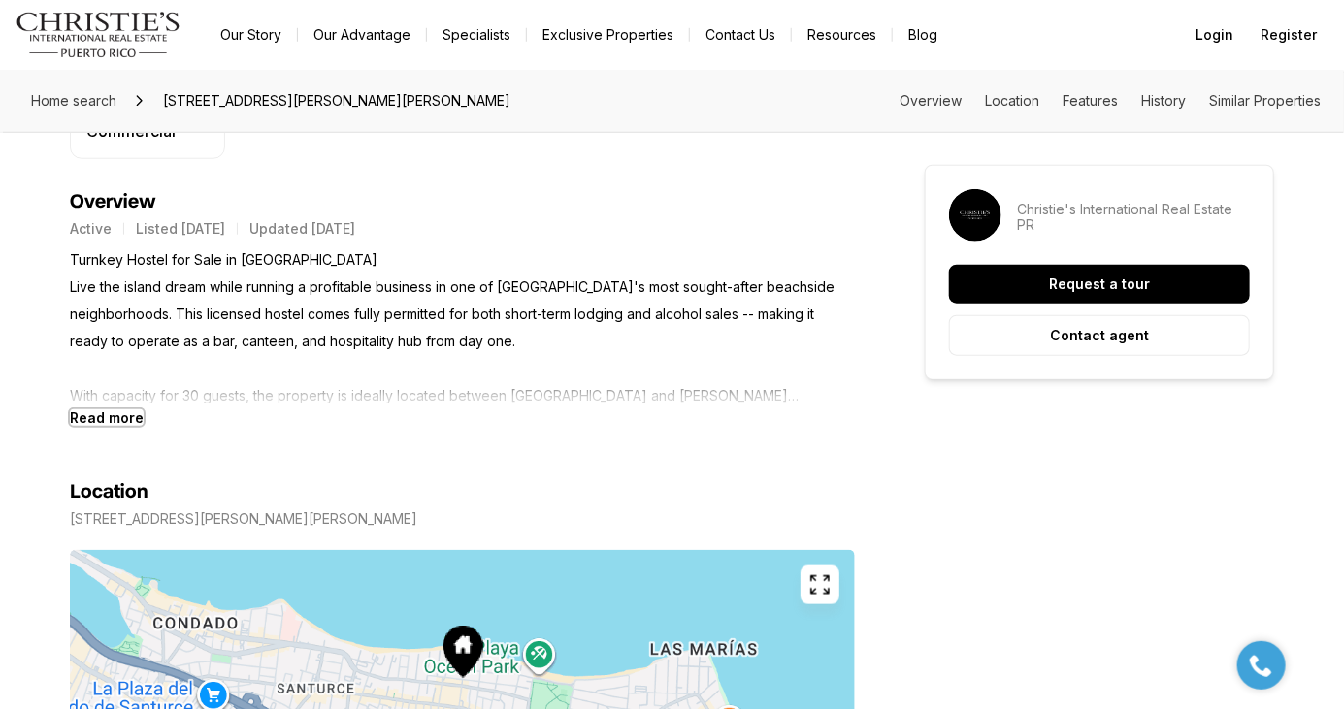
click at [89, 417] on b "Read more" at bounding box center [107, 417] width 74 height 16
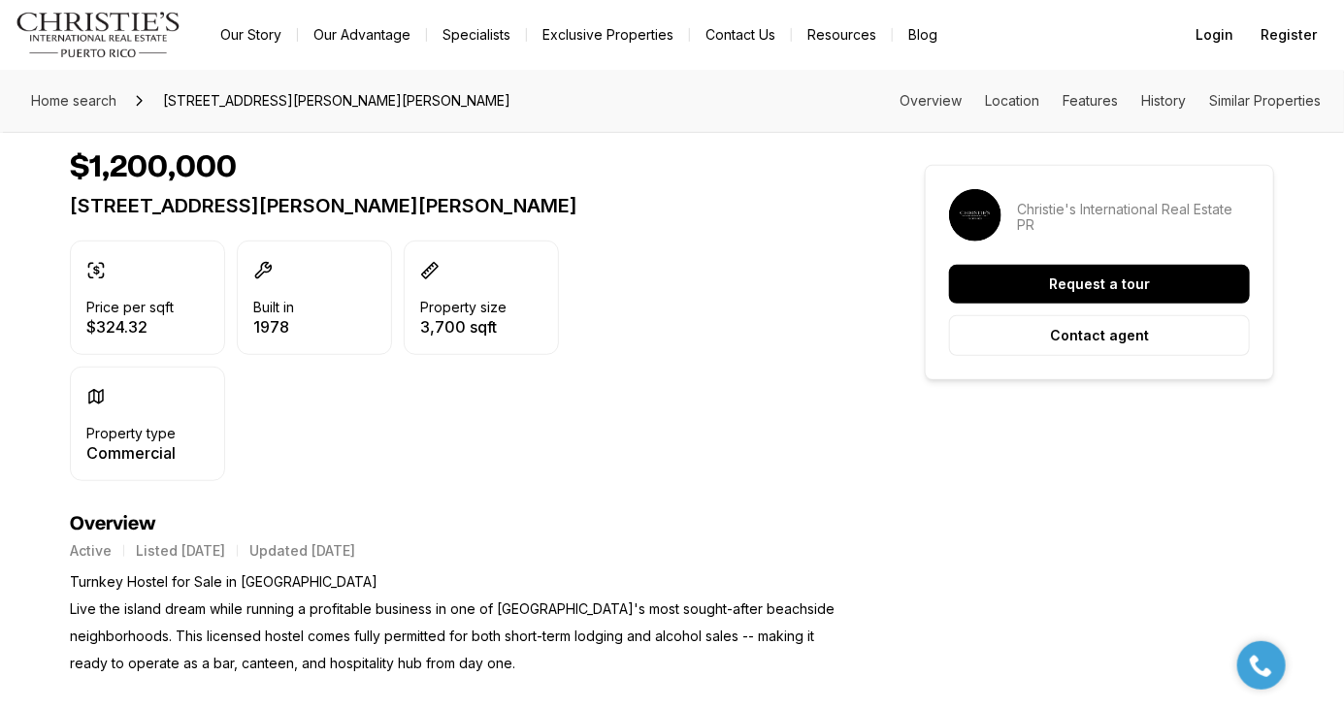
scroll to position [0, 0]
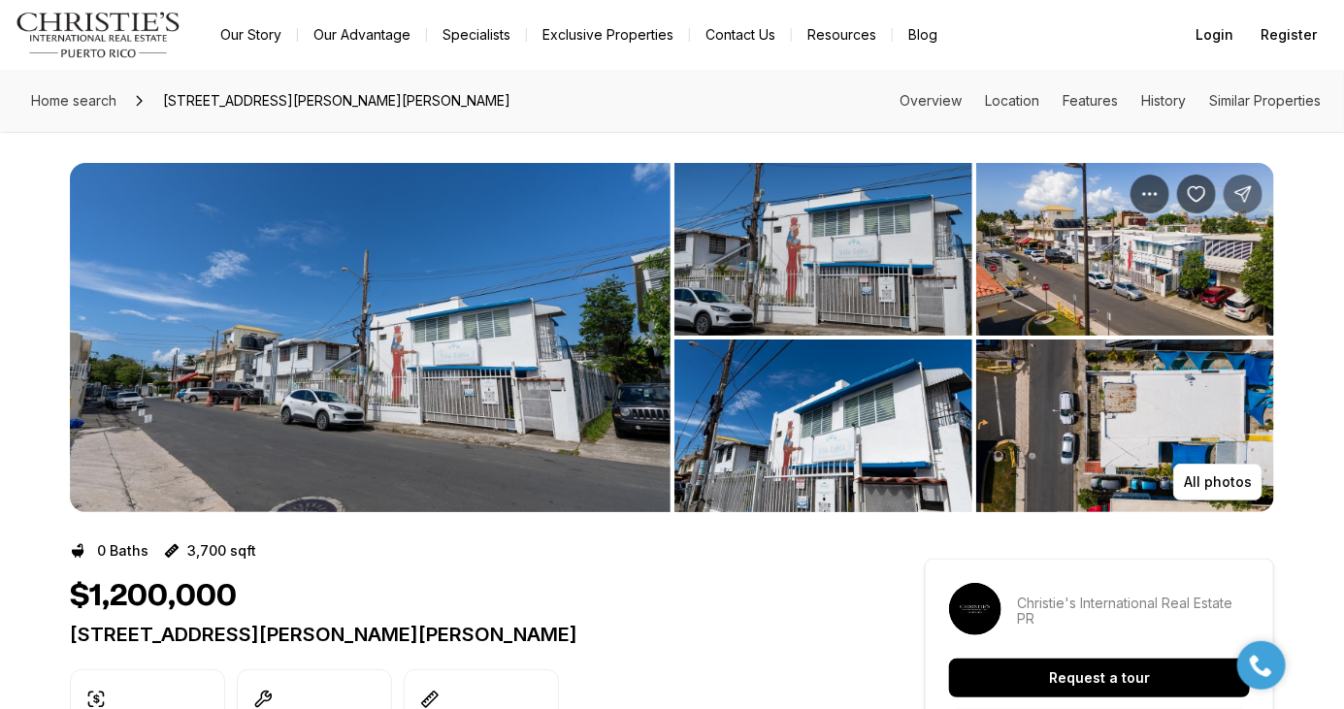
click at [1243, 197] on icon "Share Property: 61 SANTA CECILIA" at bounding box center [1242, 193] width 19 height 19
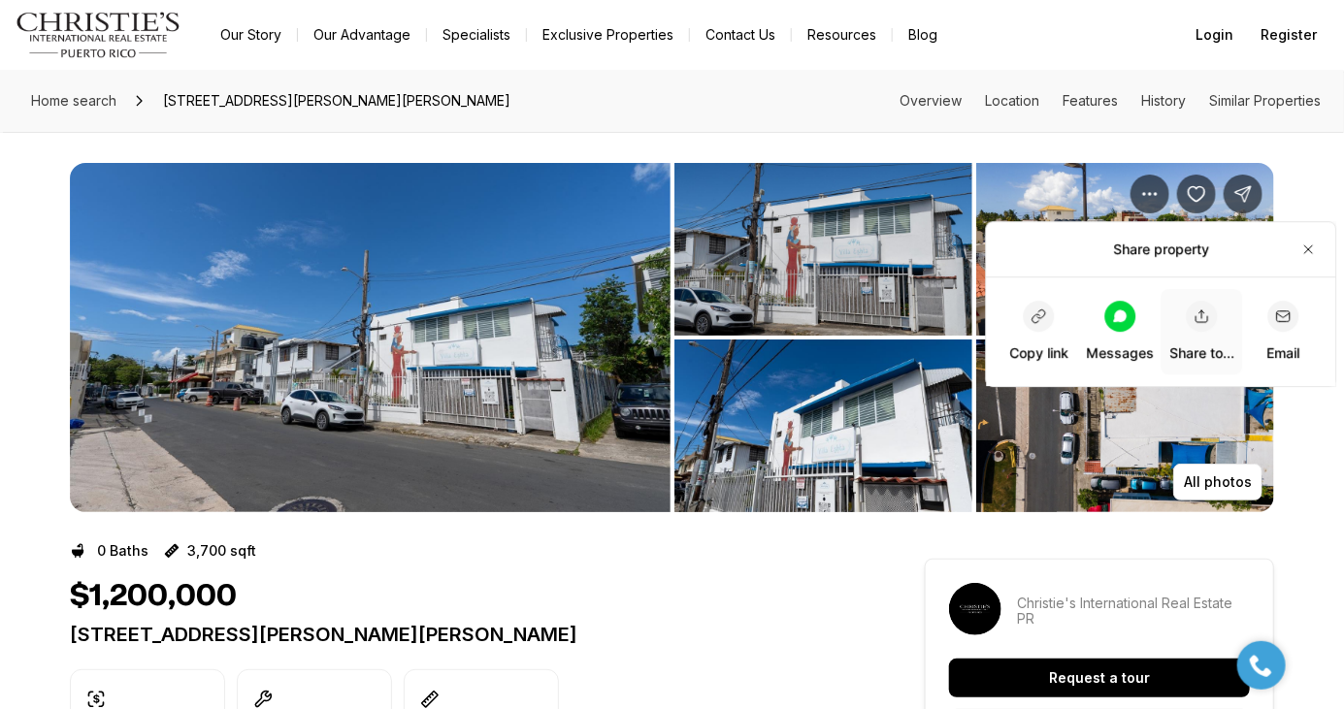
click at [1204, 320] on icon "button" at bounding box center [1203, 317] width 16 height 16
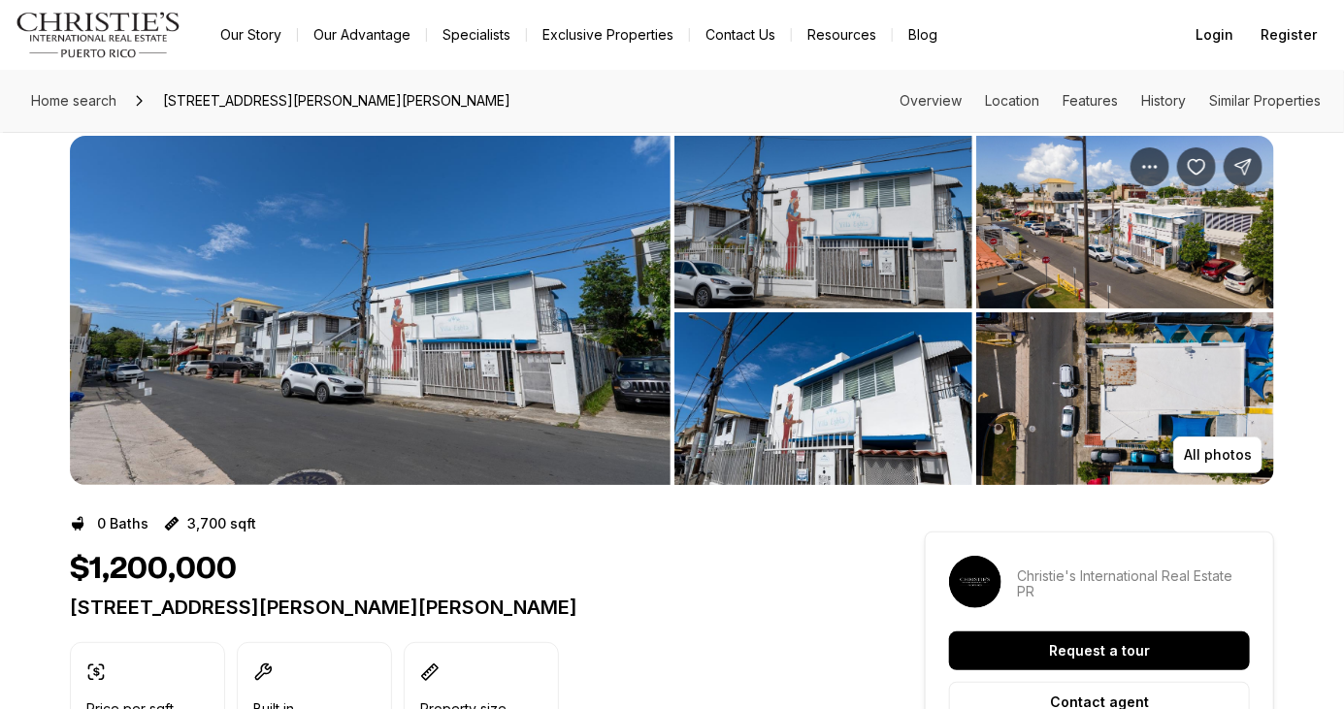
scroll to position [23, 0]
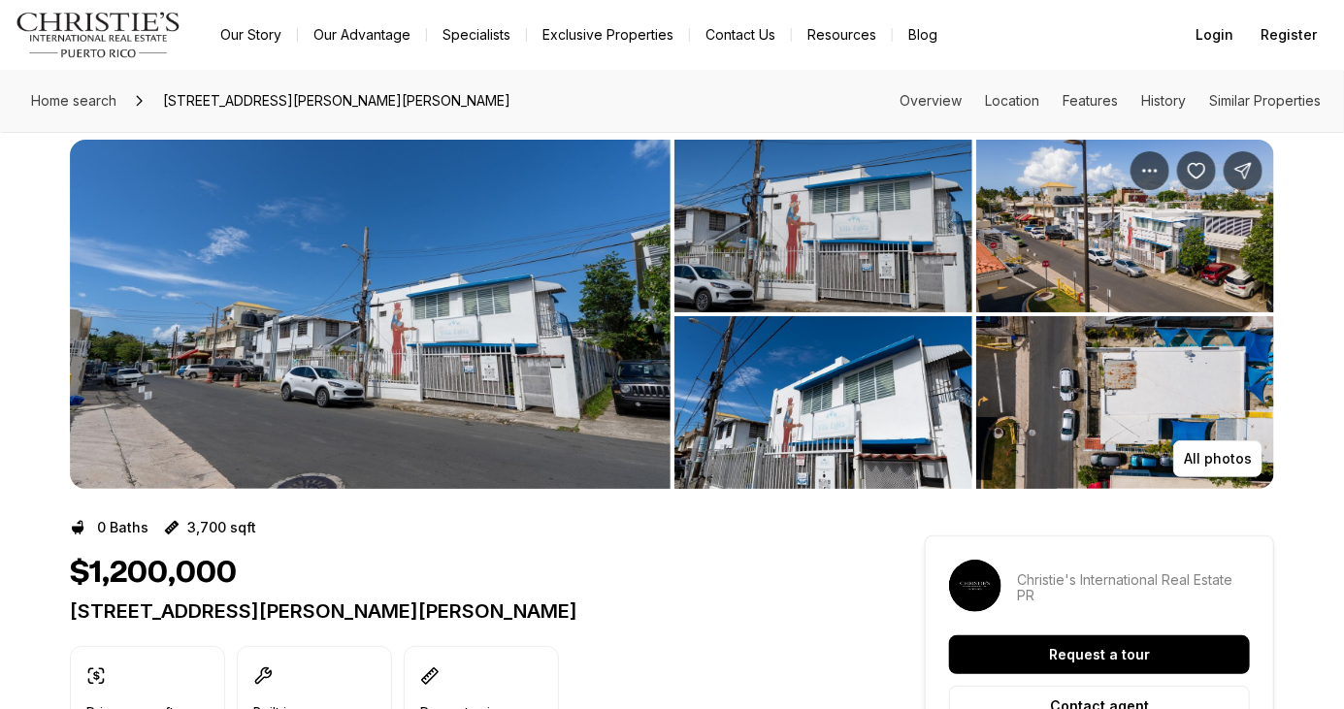
click at [903, 232] on img "View image gallery" at bounding box center [823, 226] width 298 height 173
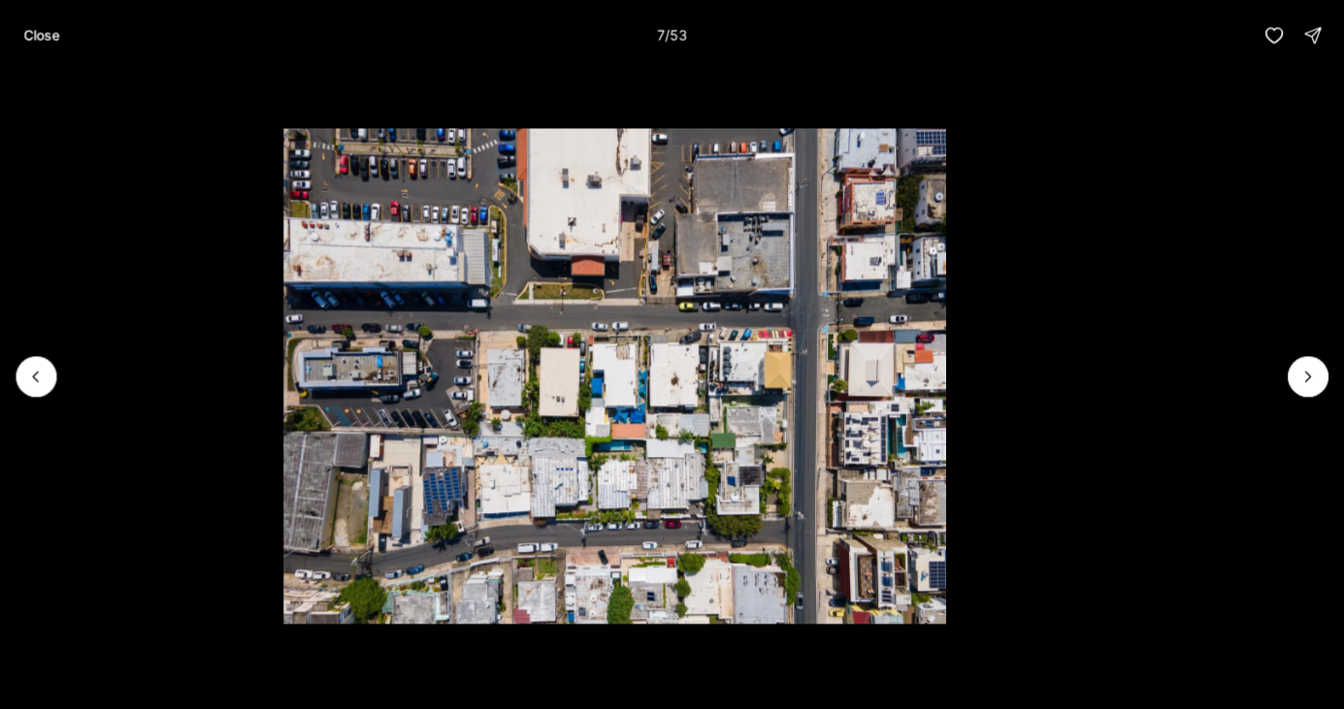
scroll to position [0, 0]
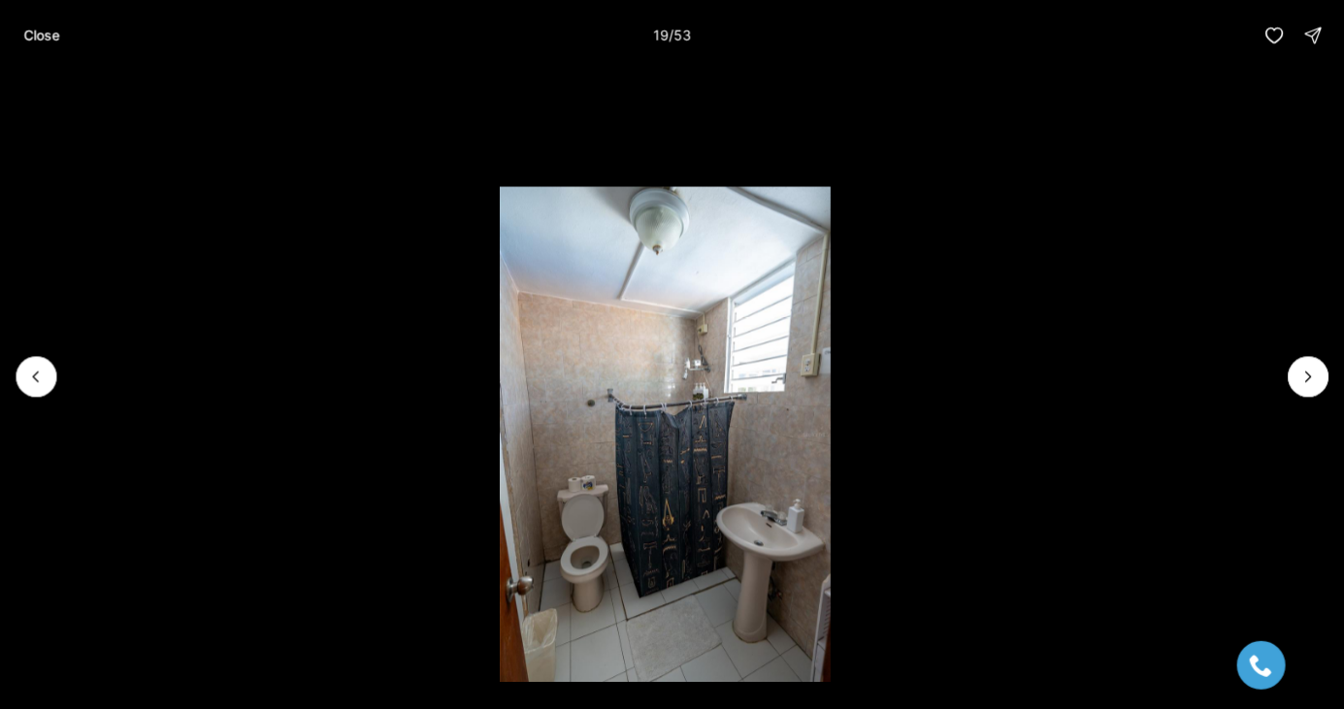
click at [45, 43] on button "Close" at bounding box center [41, 35] width 59 height 39
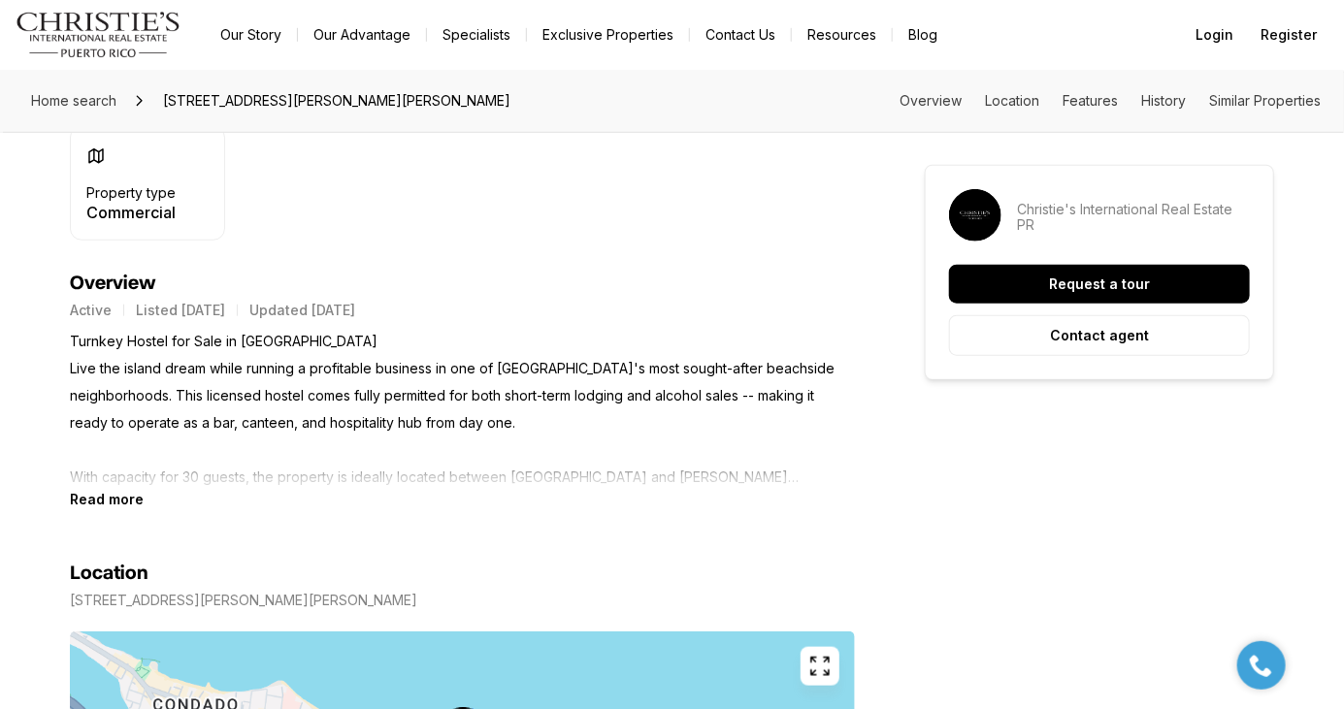
scroll to position [755, 0]
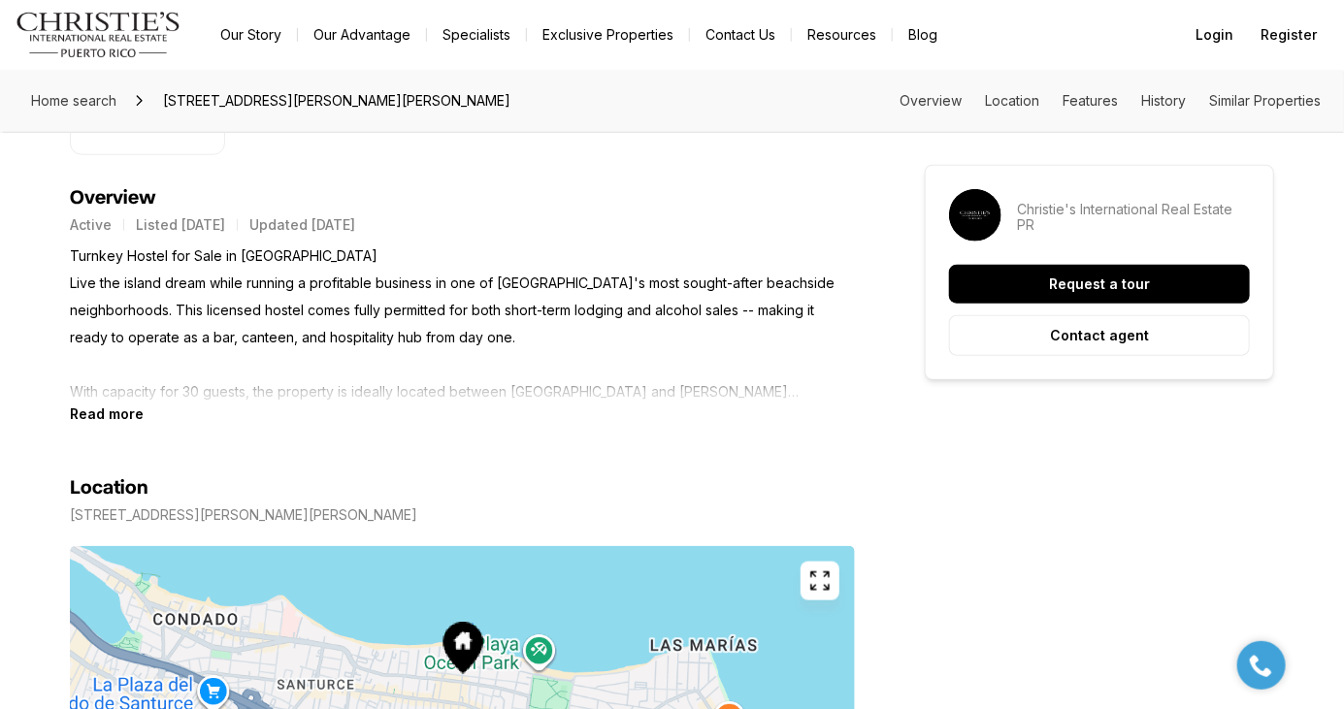
click at [99, 431] on section "Location [STREET_ADDRESS][PERSON_NAME][PERSON_NAME] Copy address" at bounding box center [462, 661] width 785 height 479
click at [82, 419] on b "Read more" at bounding box center [107, 414] width 74 height 16
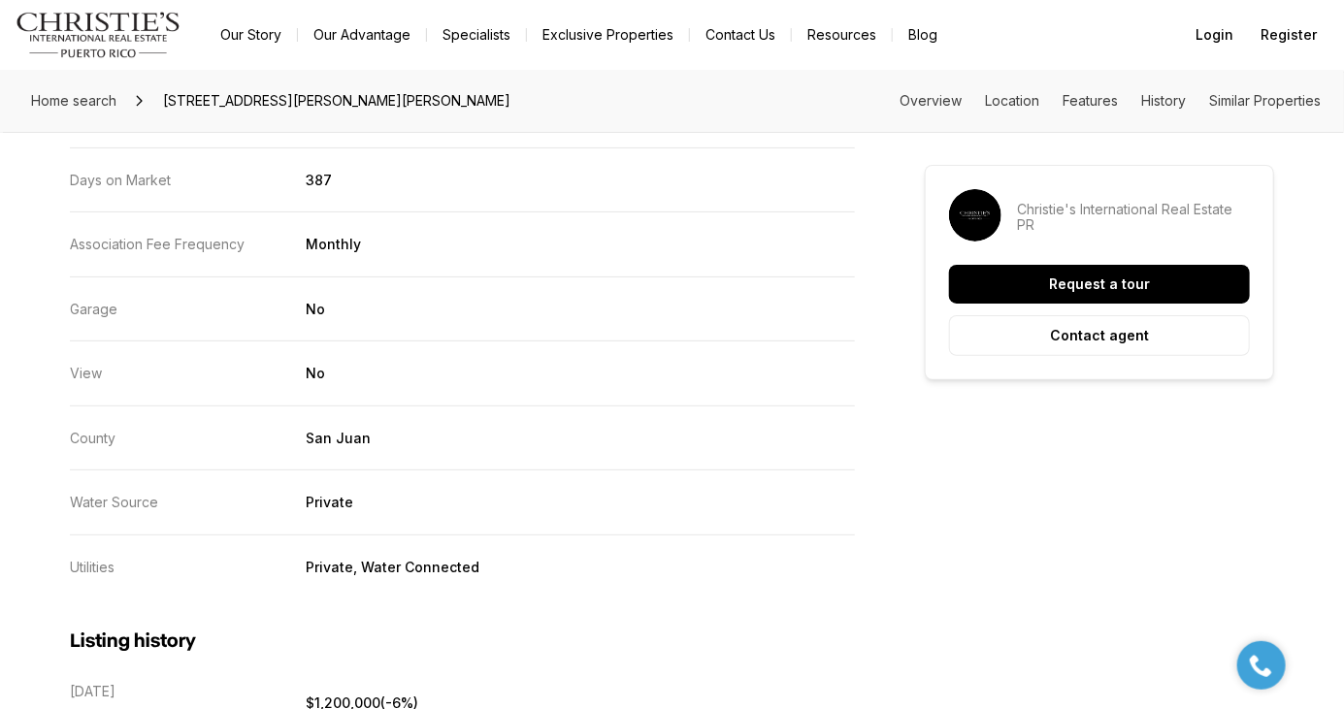
scroll to position [3347, 0]
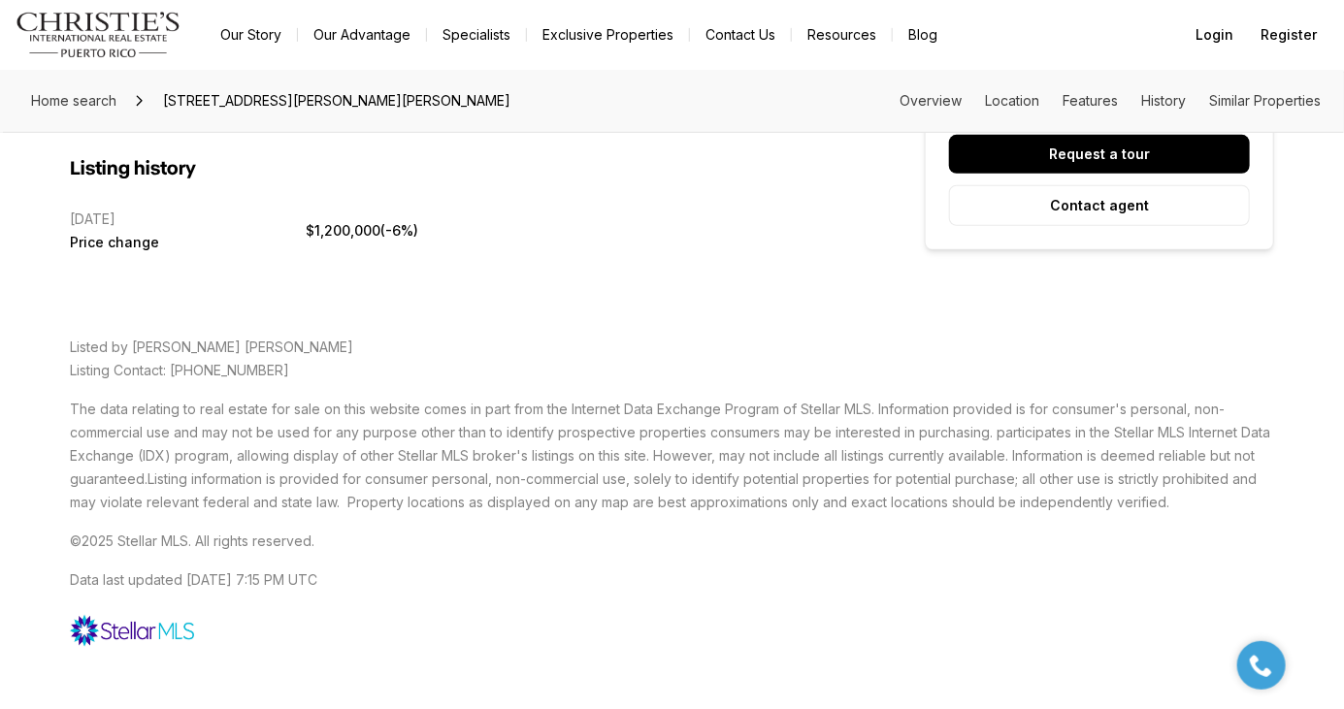
scroll to position [3797, 0]
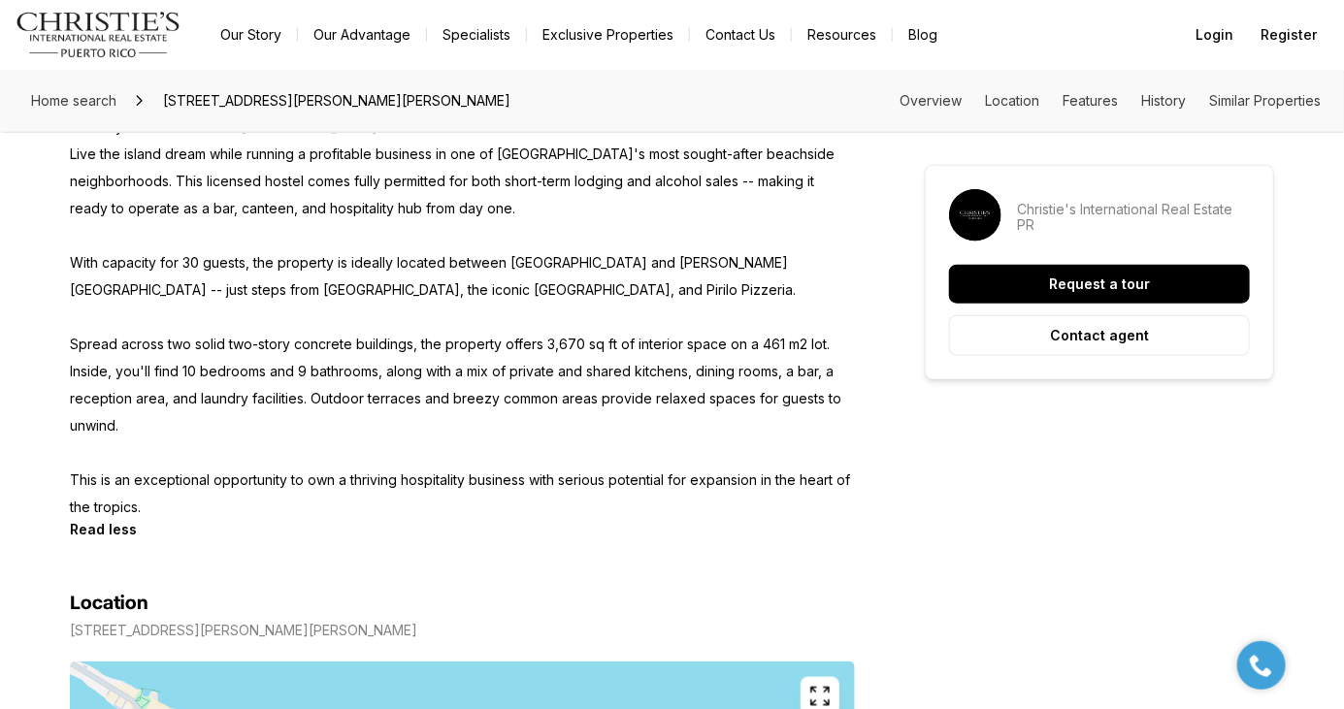
click at [78, 384] on p "Turnkey Hostel for Sale in [GEOGRAPHIC_DATA] Live the island dream while runnin…" at bounding box center [462, 318] width 785 height 408
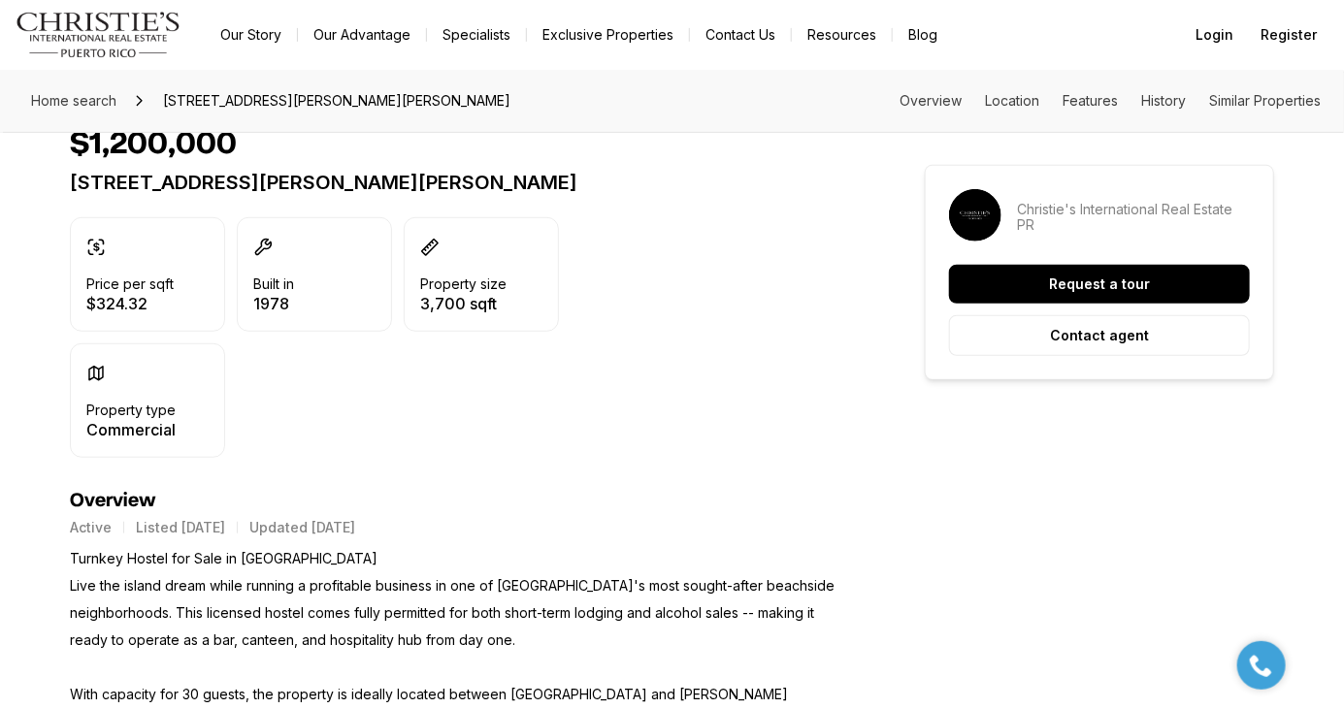
scroll to position [0, 0]
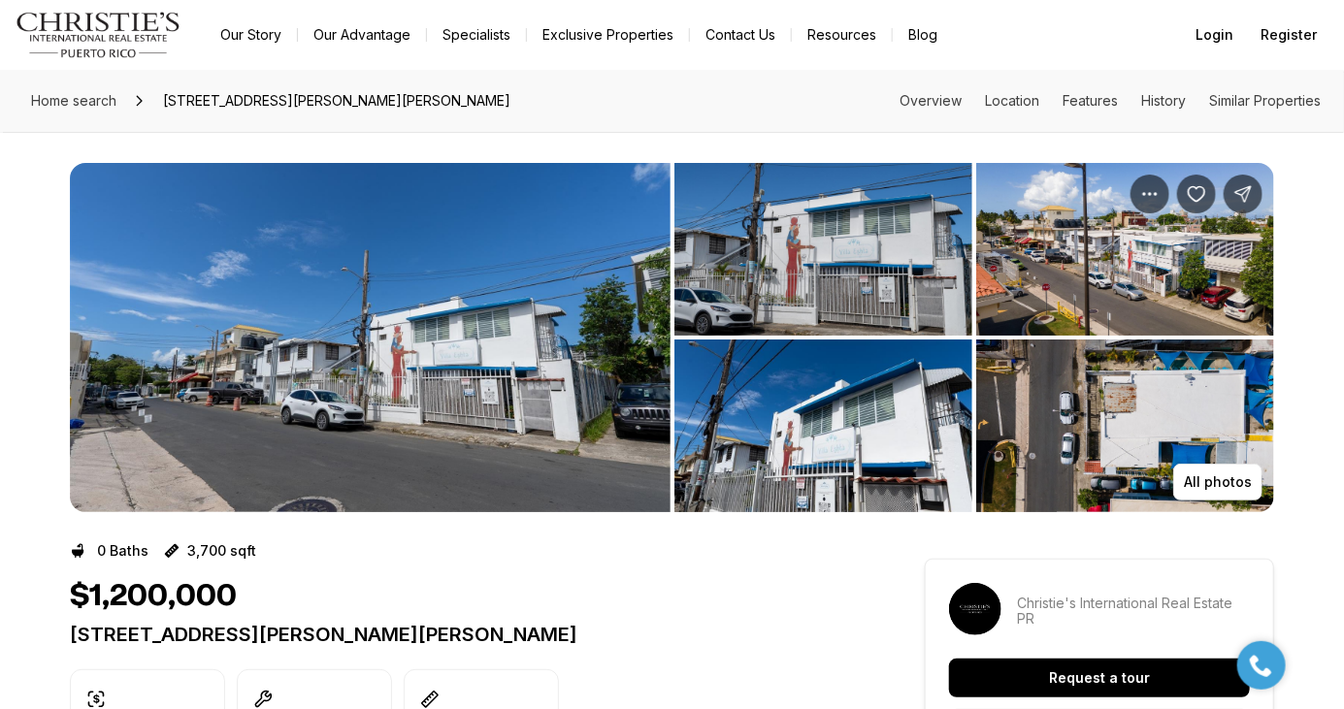
click at [132, 415] on img "View image gallery" at bounding box center [370, 337] width 601 height 349
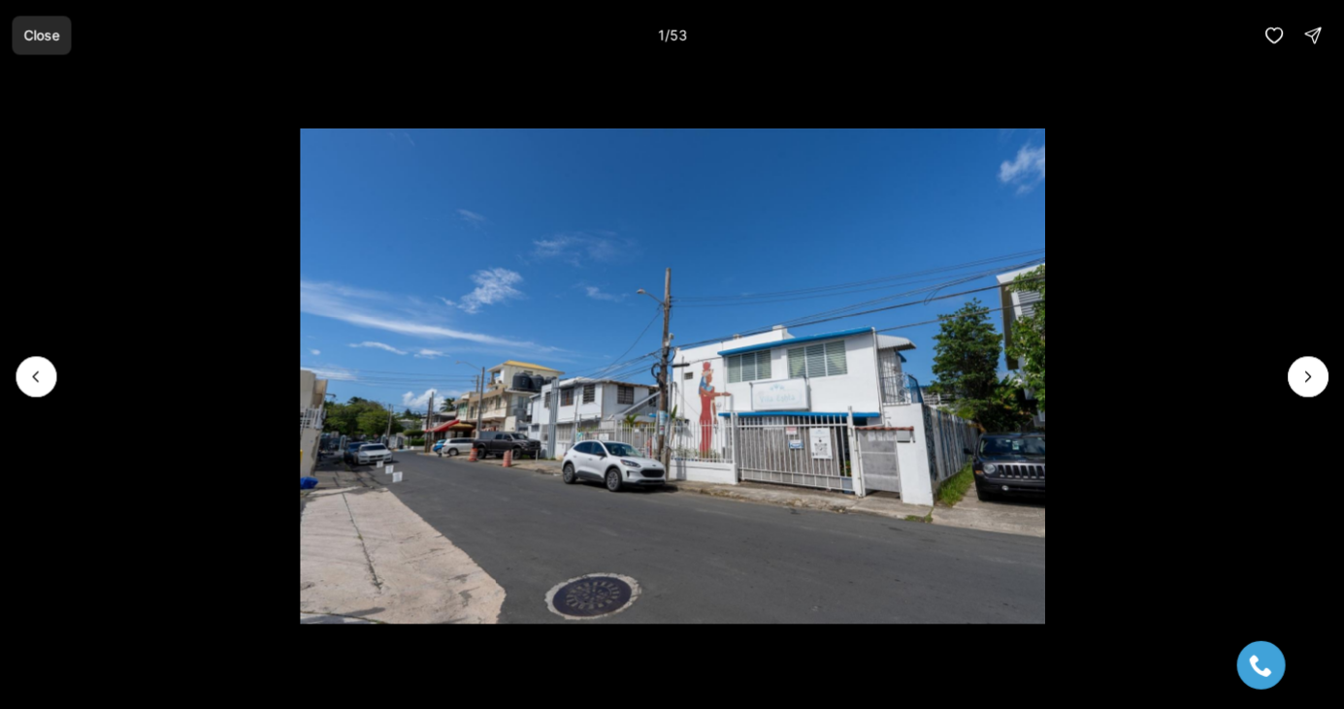
click at [55, 47] on button "Close" at bounding box center [41, 35] width 59 height 39
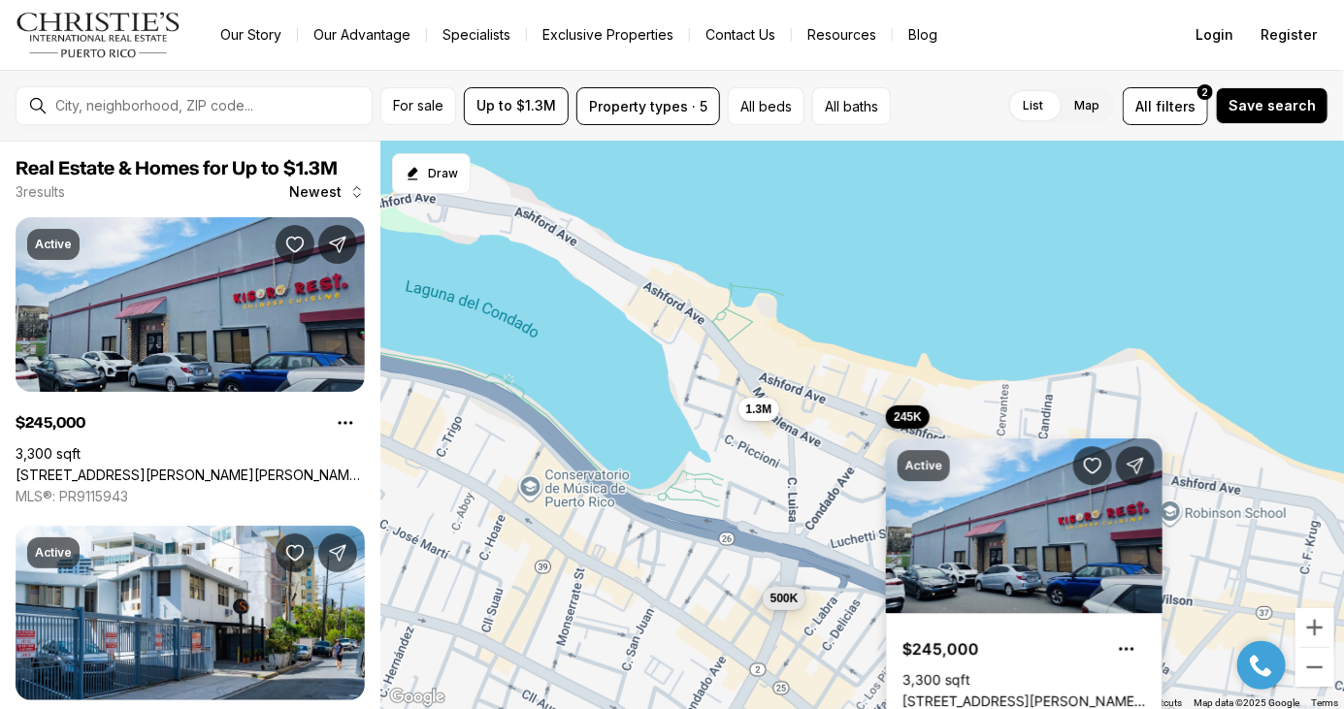
click at [1043, 693] on link "[STREET_ADDRESS][PERSON_NAME][PERSON_NAME][PERSON_NAME]" at bounding box center [1024, 701] width 244 height 17
